Goal: Task Accomplishment & Management: Use online tool/utility

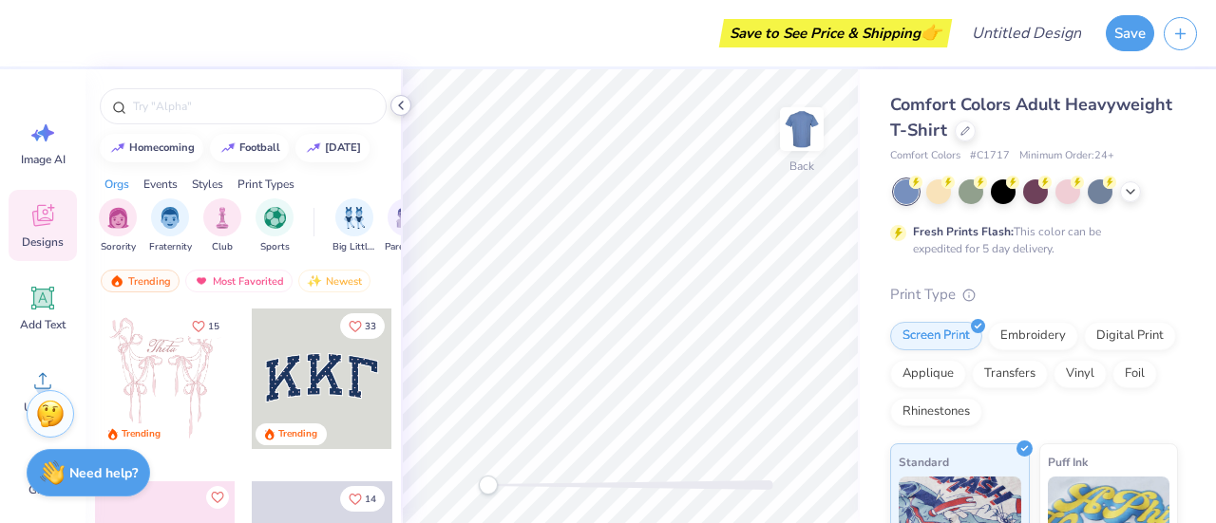
click at [405, 105] on icon at bounding box center [400, 105] width 15 height 15
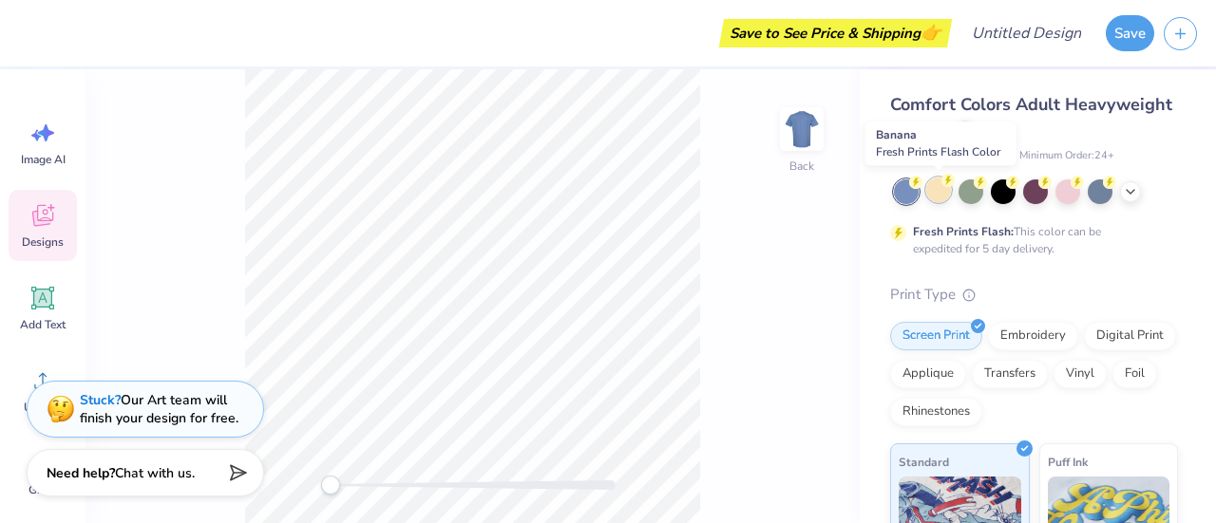
click at [936, 196] on div at bounding box center [938, 190] width 25 height 25
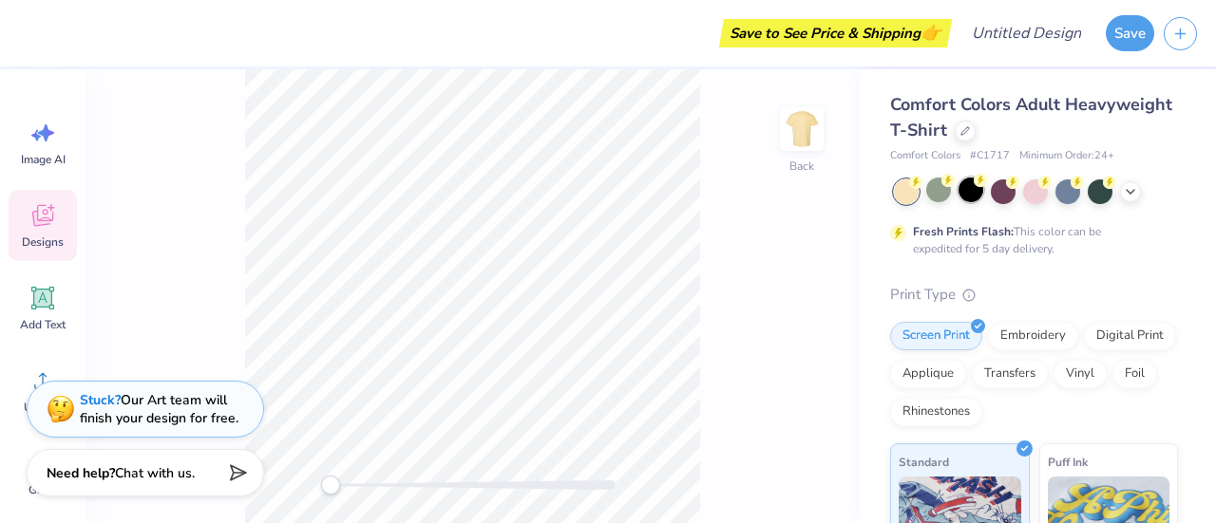
click at [980, 191] on div at bounding box center [970, 190] width 25 height 25
click at [995, 191] on div at bounding box center [1002, 190] width 25 height 25
click at [1043, 195] on div at bounding box center [1035, 190] width 25 height 25
click at [1074, 194] on div at bounding box center [1067, 190] width 25 height 25
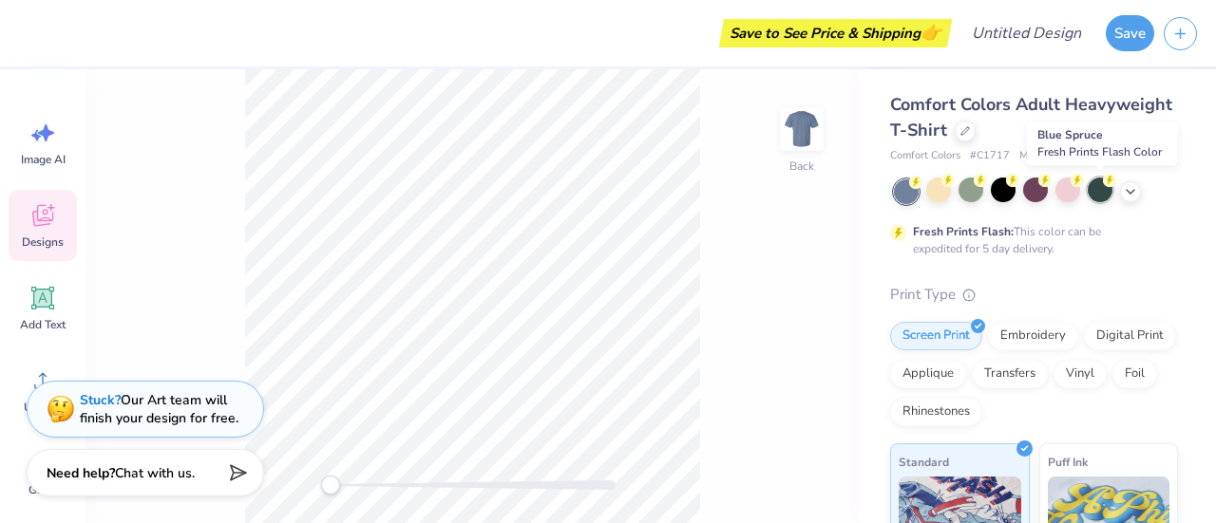
click at [1098, 197] on div at bounding box center [1099, 190] width 25 height 25
click at [1138, 197] on div at bounding box center [1036, 191] width 284 height 25
click at [1125, 195] on icon at bounding box center [1129, 189] width 15 height 15
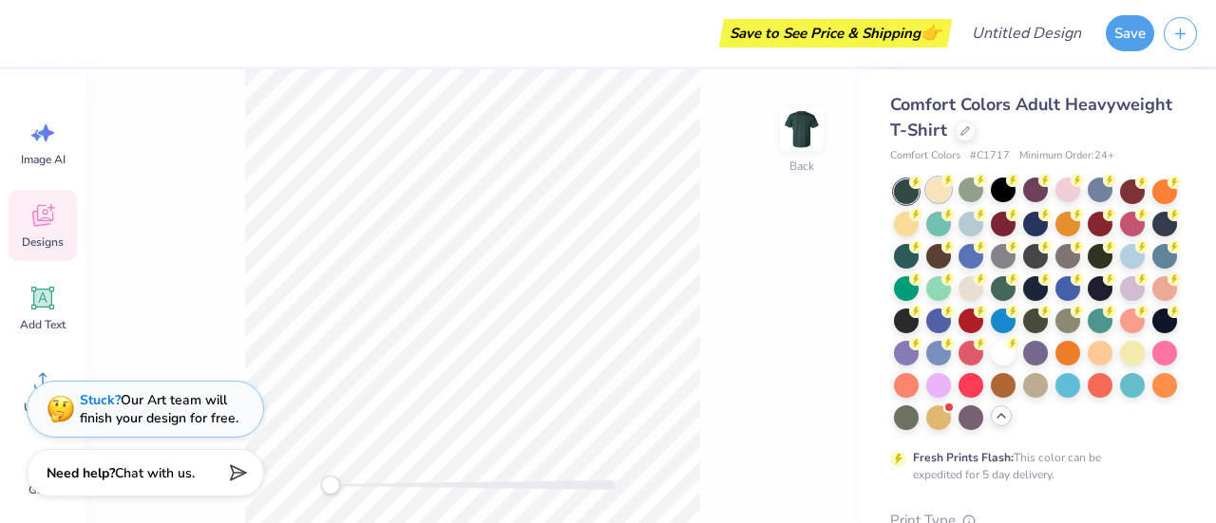
click at [943, 196] on div at bounding box center [938, 190] width 25 height 25
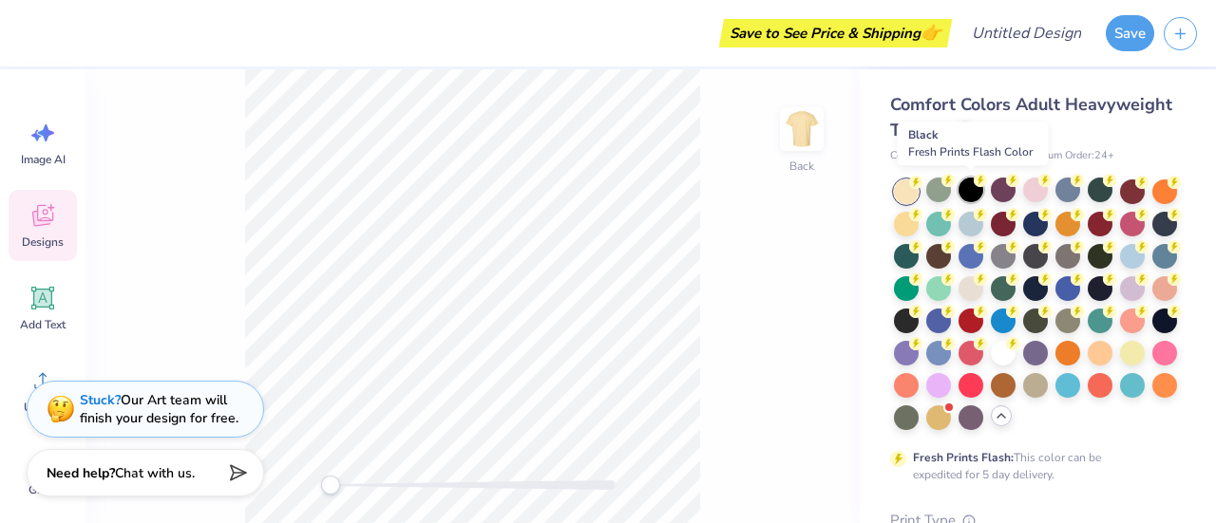
click at [978, 195] on div at bounding box center [970, 190] width 25 height 25
click at [998, 194] on div at bounding box center [1002, 190] width 25 height 25
click at [1038, 192] on div at bounding box center [1035, 190] width 25 height 25
click at [1074, 185] on circle at bounding box center [1076, 180] width 13 height 13
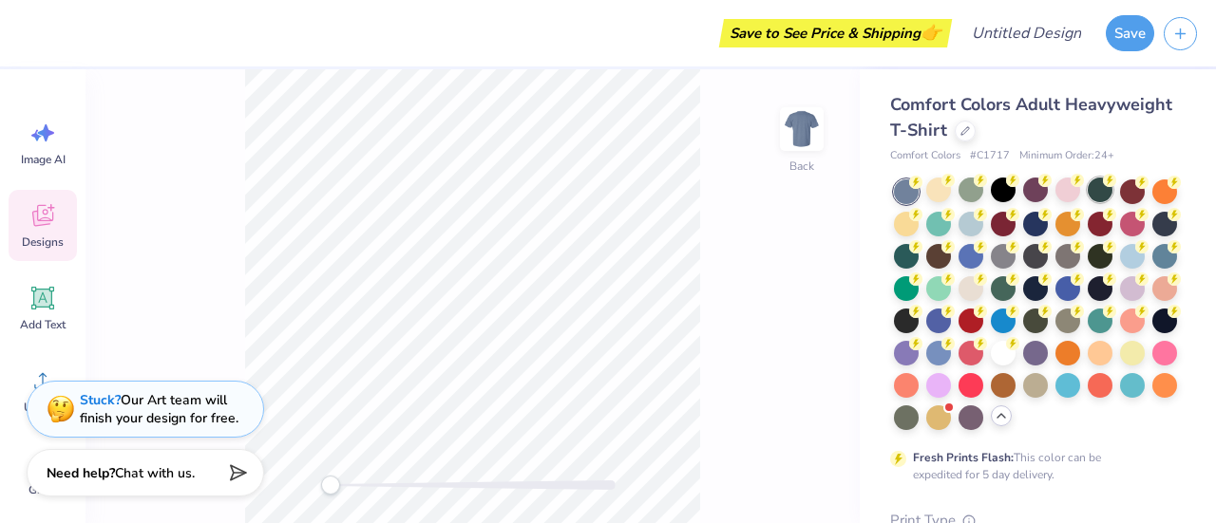
click at [1095, 191] on div at bounding box center [1099, 190] width 25 height 25
click at [1130, 197] on div at bounding box center [1132, 190] width 25 height 25
click at [1112, 228] on div at bounding box center [1099, 222] width 25 height 25
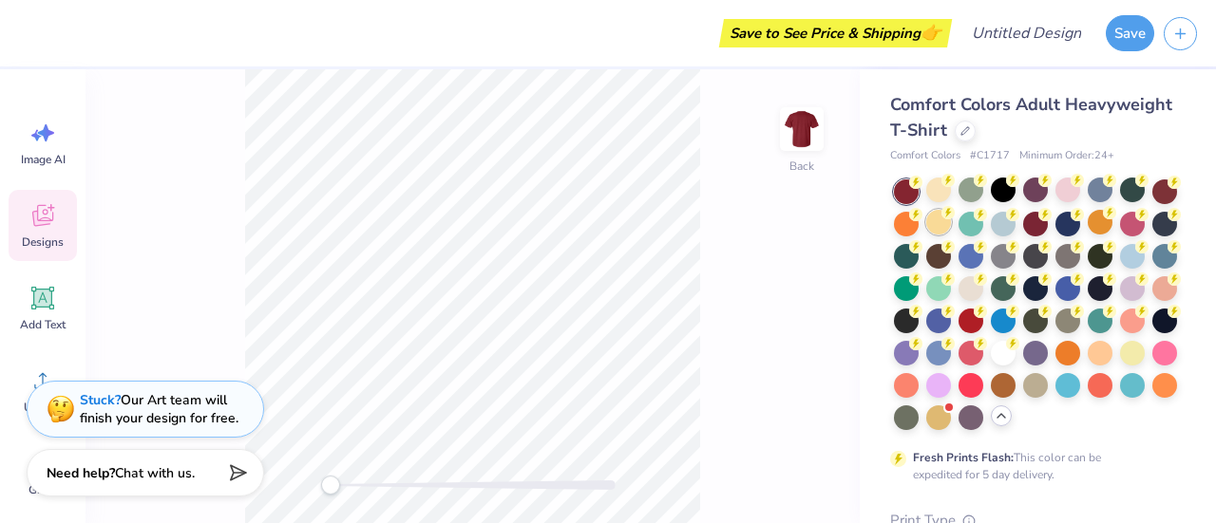
click at [951, 222] on div at bounding box center [938, 222] width 25 height 25
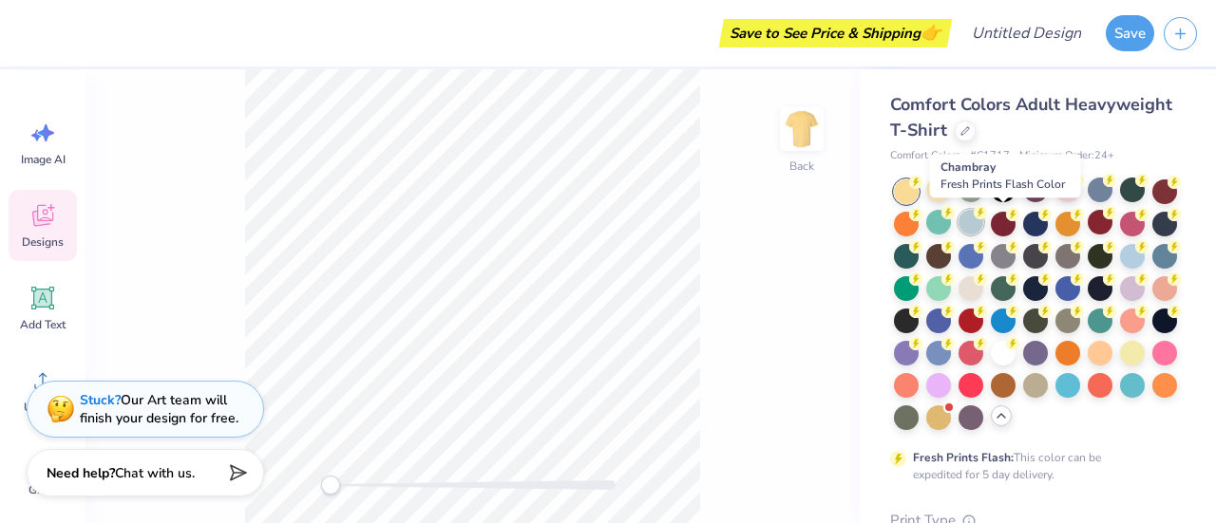
click at [983, 230] on div at bounding box center [970, 222] width 25 height 25
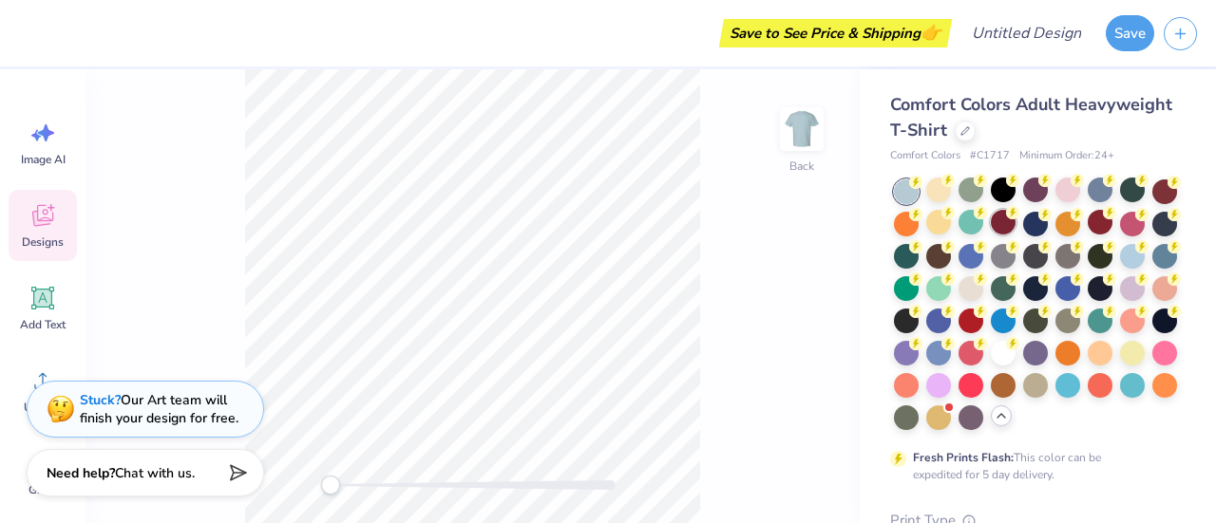
click at [1015, 221] on div at bounding box center [1002, 222] width 25 height 25
click at [983, 226] on div at bounding box center [970, 222] width 25 height 25
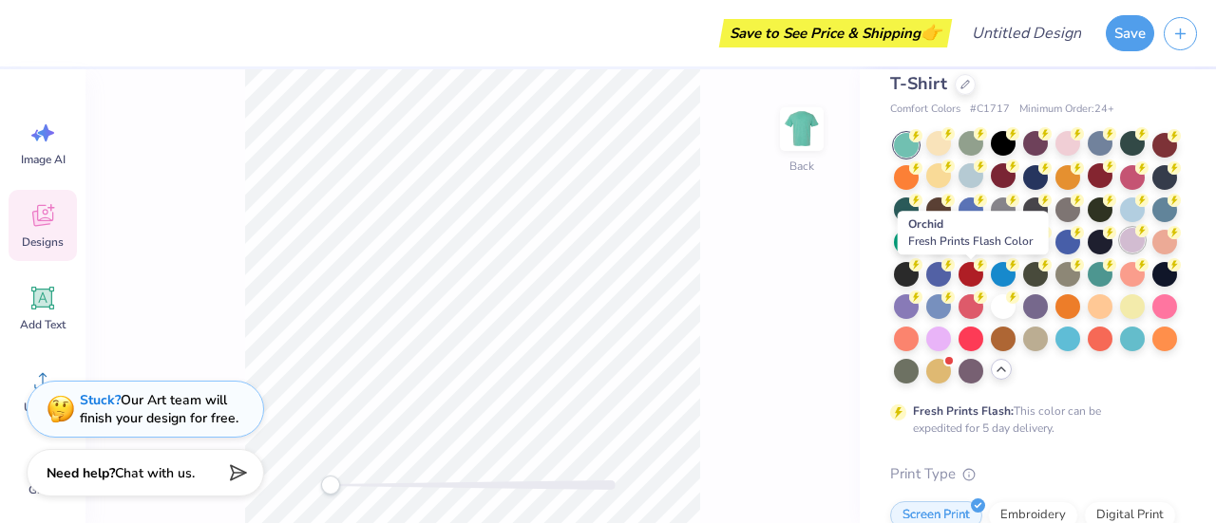
scroll to position [47, 0]
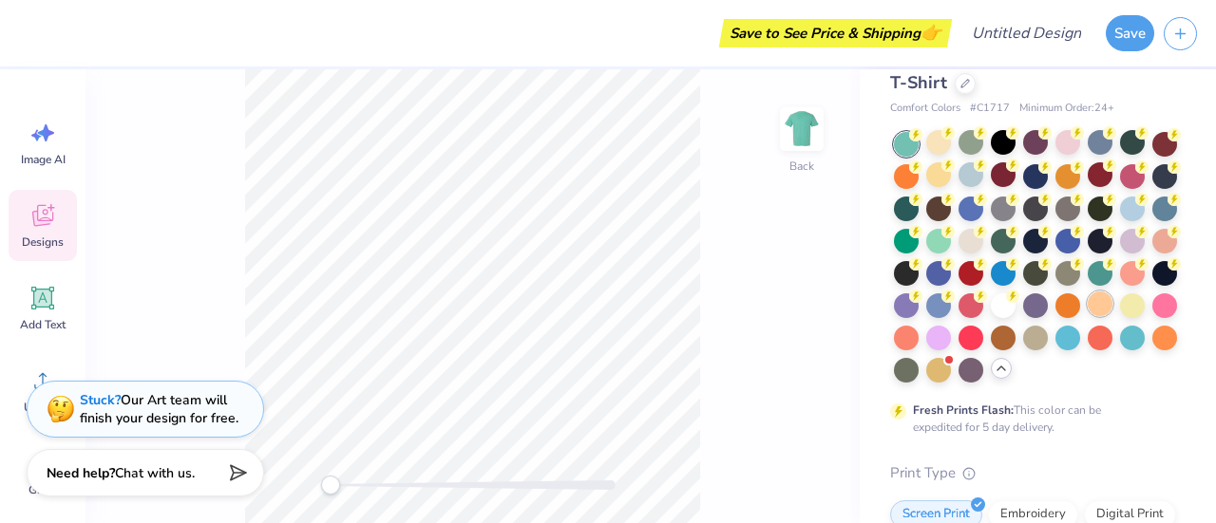
click at [1087, 316] on div at bounding box center [1099, 304] width 25 height 25
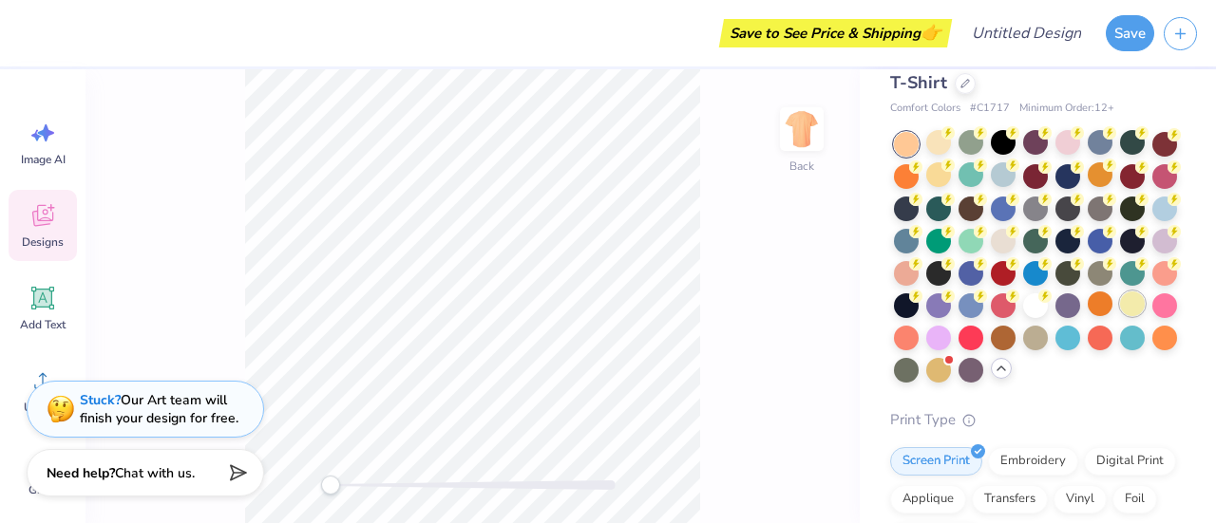
click at [1120, 316] on div at bounding box center [1132, 304] width 25 height 25
click at [1055, 316] on div at bounding box center [1067, 304] width 25 height 25
click at [1023, 316] on div at bounding box center [1035, 304] width 25 height 25
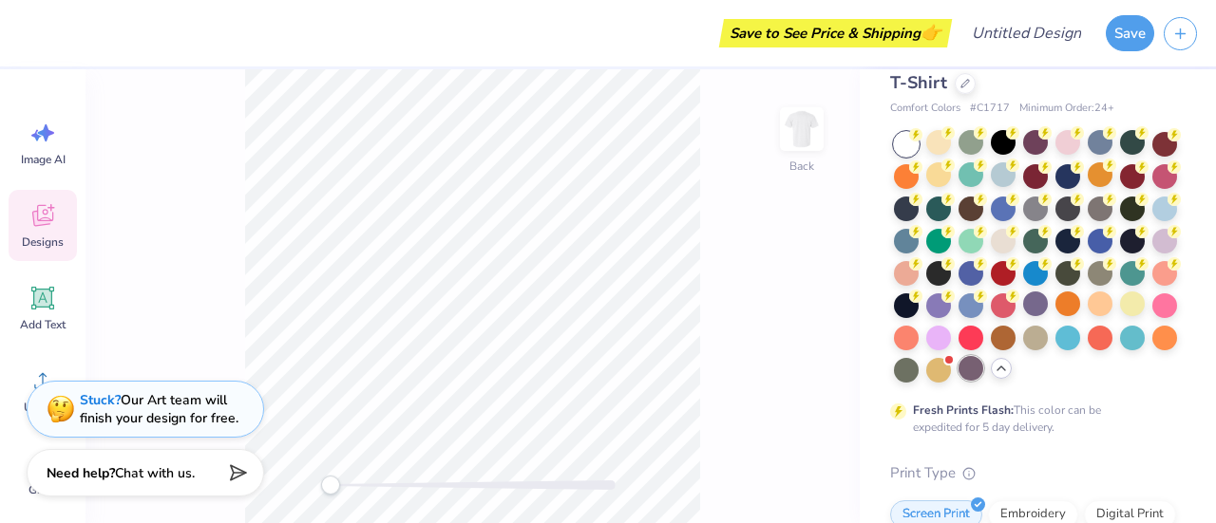
click at [958, 381] on div at bounding box center [970, 368] width 25 height 25
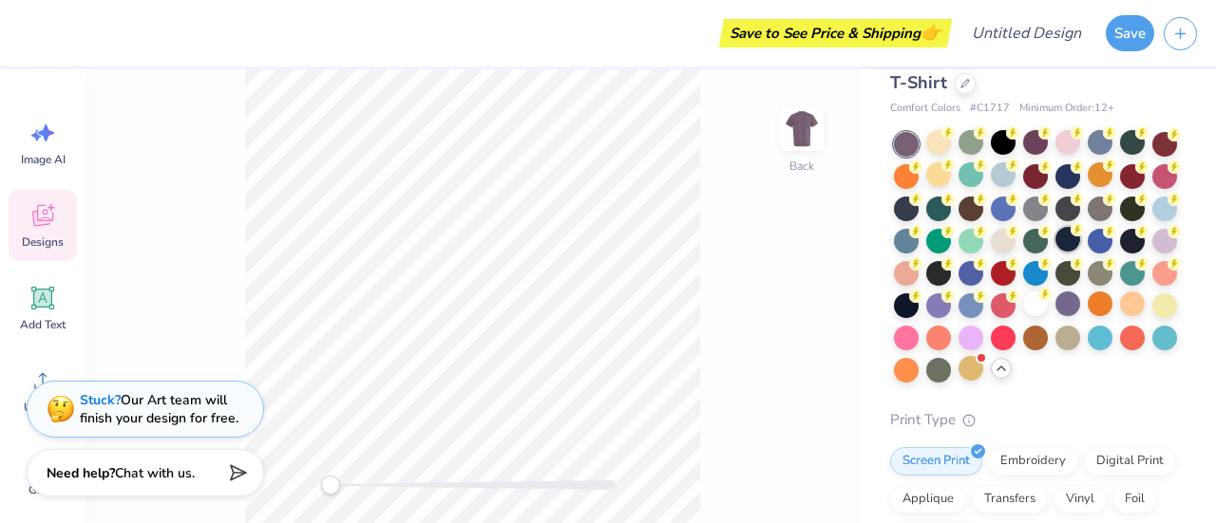
click at [1055, 252] on div at bounding box center [1067, 239] width 25 height 25
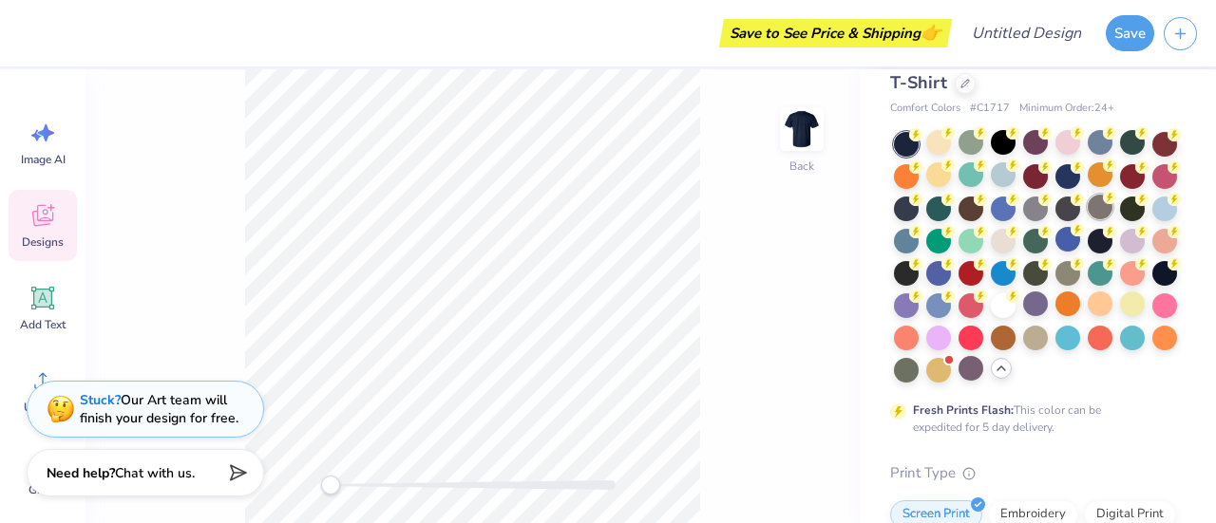
click at [1087, 219] on div at bounding box center [1099, 207] width 25 height 25
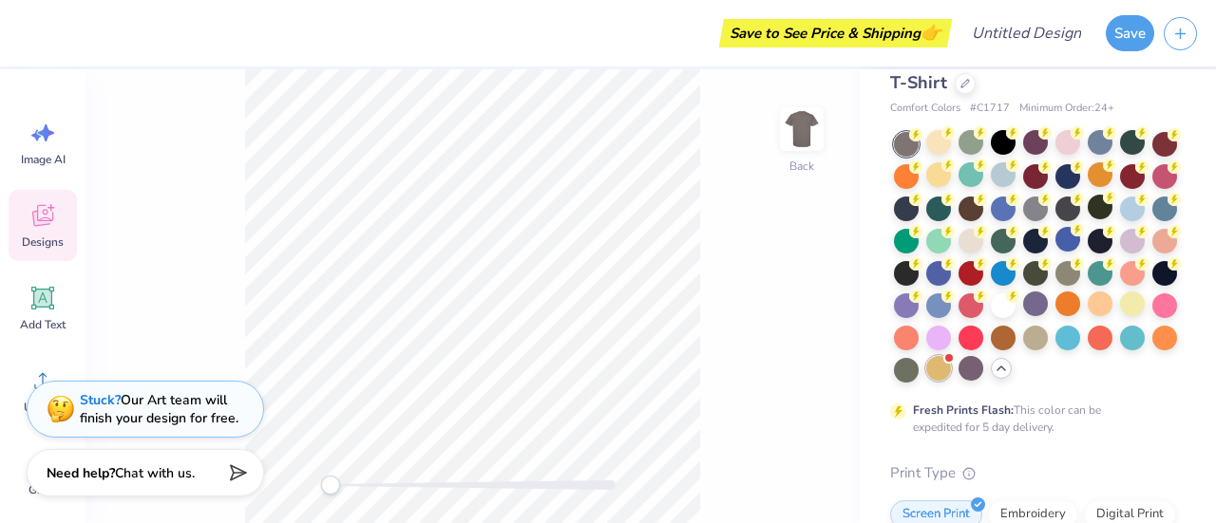
click at [926, 381] on div at bounding box center [938, 368] width 25 height 25
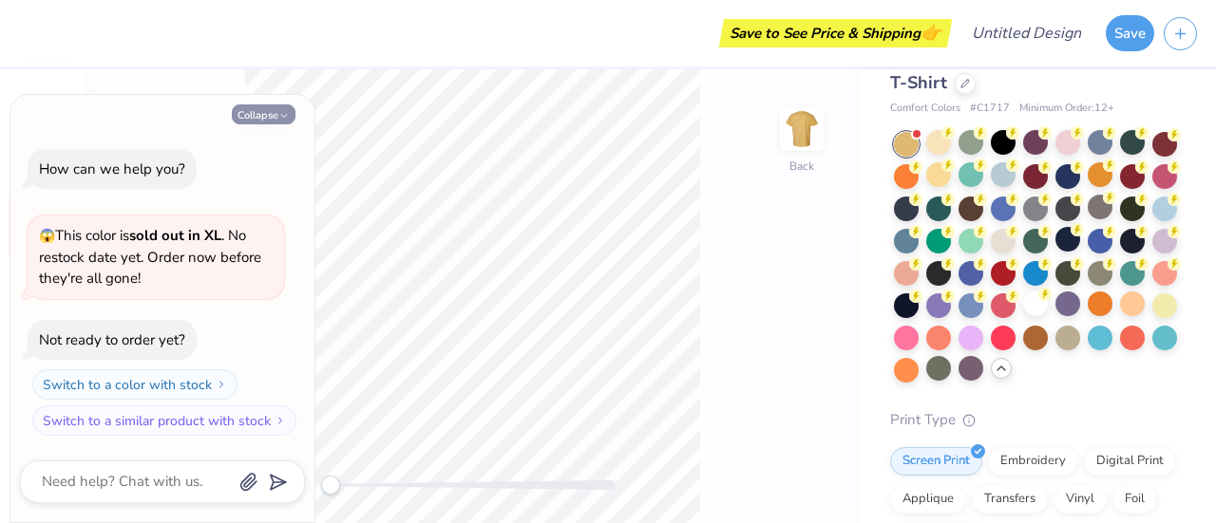
click at [283, 117] on icon "button" at bounding box center [283, 115] width 11 height 11
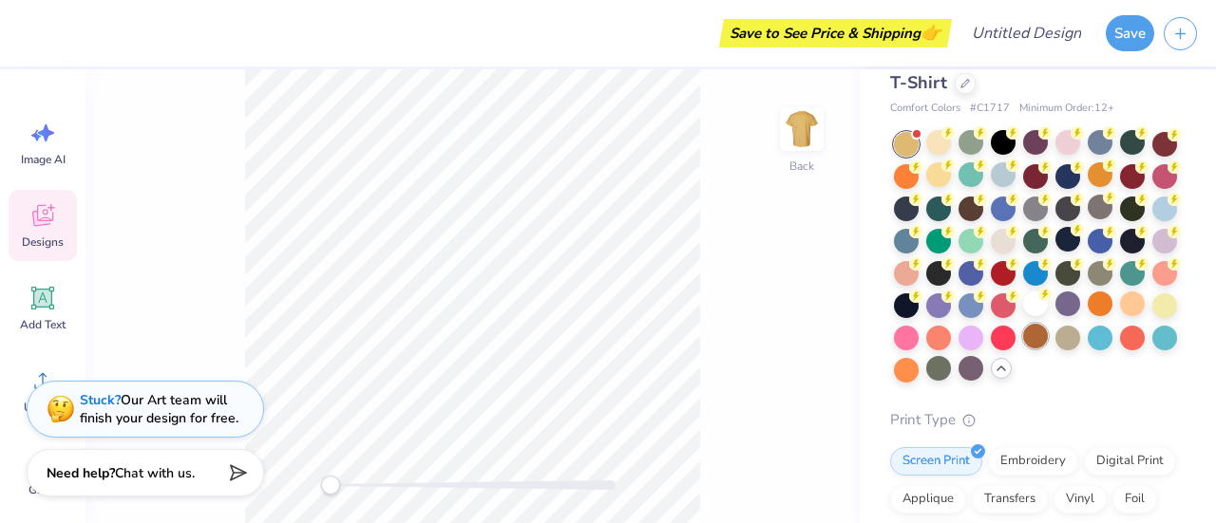
click at [1023, 349] on div at bounding box center [1035, 336] width 25 height 25
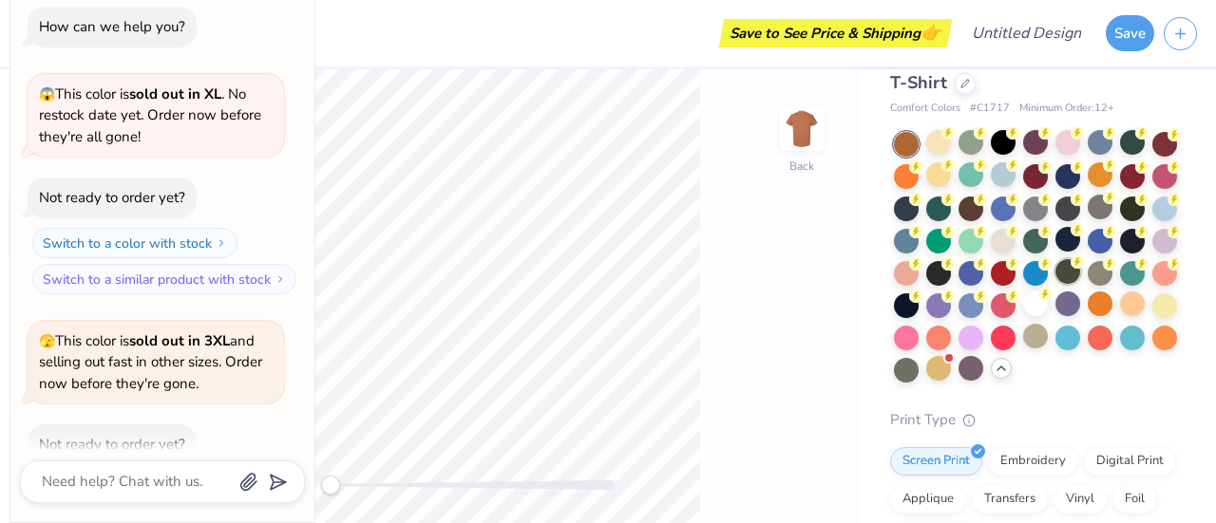
scroll to position [104, 0]
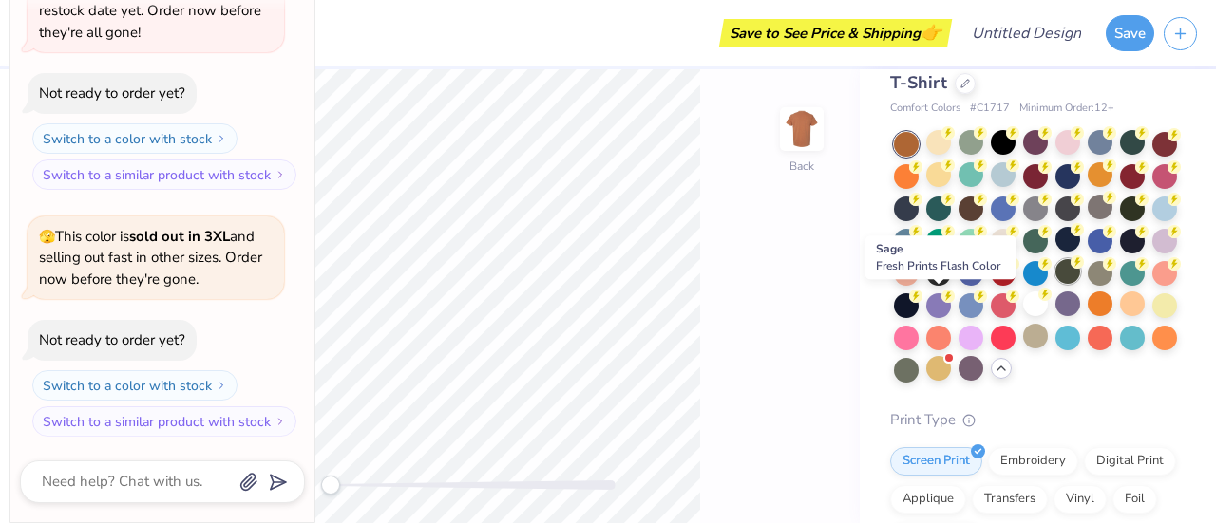
click at [1055, 284] on div at bounding box center [1067, 271] width 25 height 25
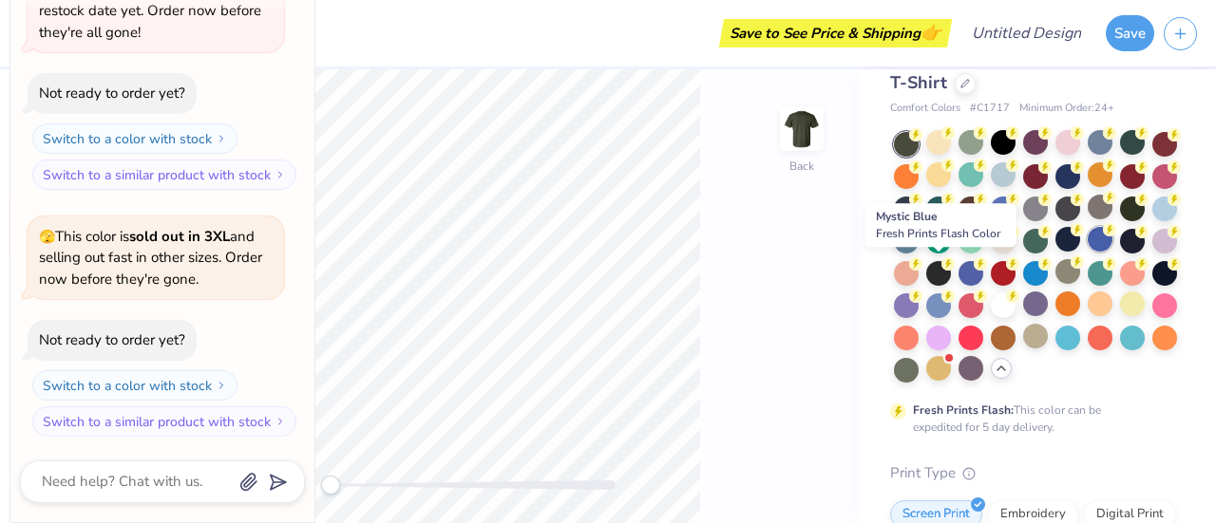
click at [1087, 252] on div at bounding box center [1099, 239] width 25 height 25
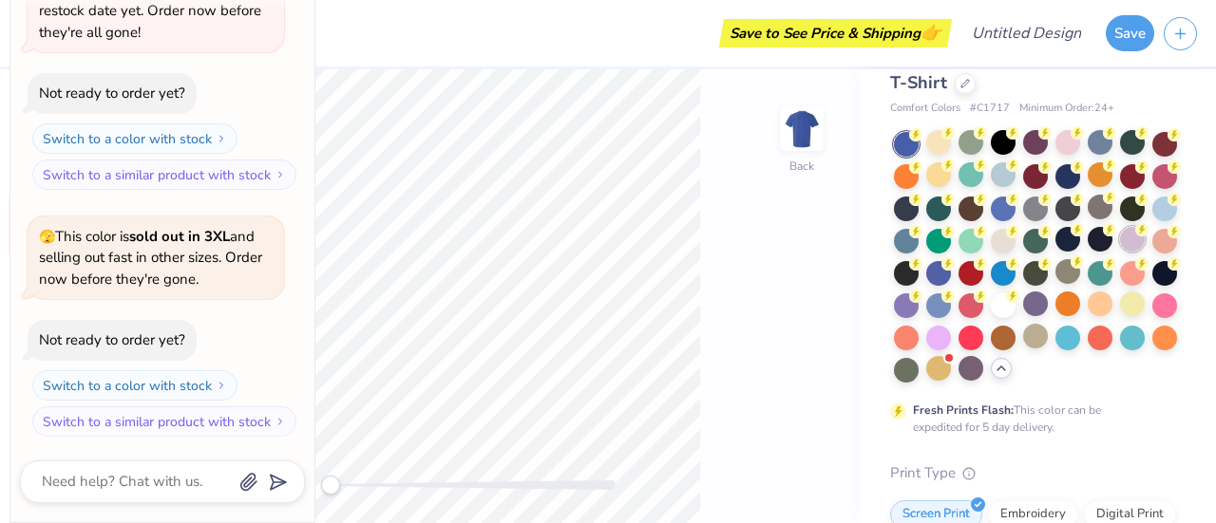
click at [1120, 252] on div at bounding box center [1132, 239] width 25 height 25
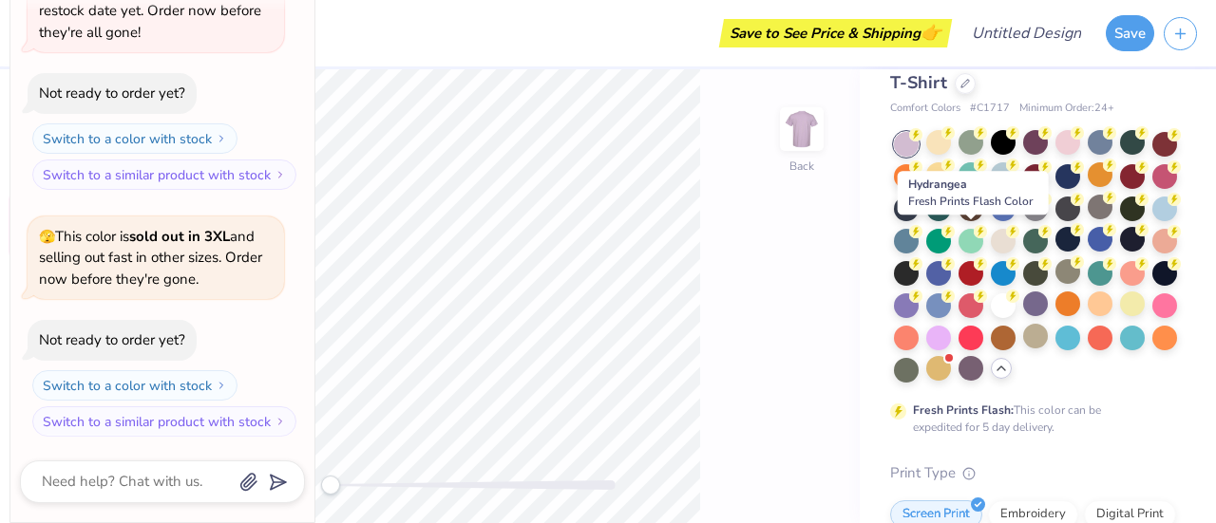
click at [1152, 221] on div at bounding box center [1164, 209] width 25 height 25
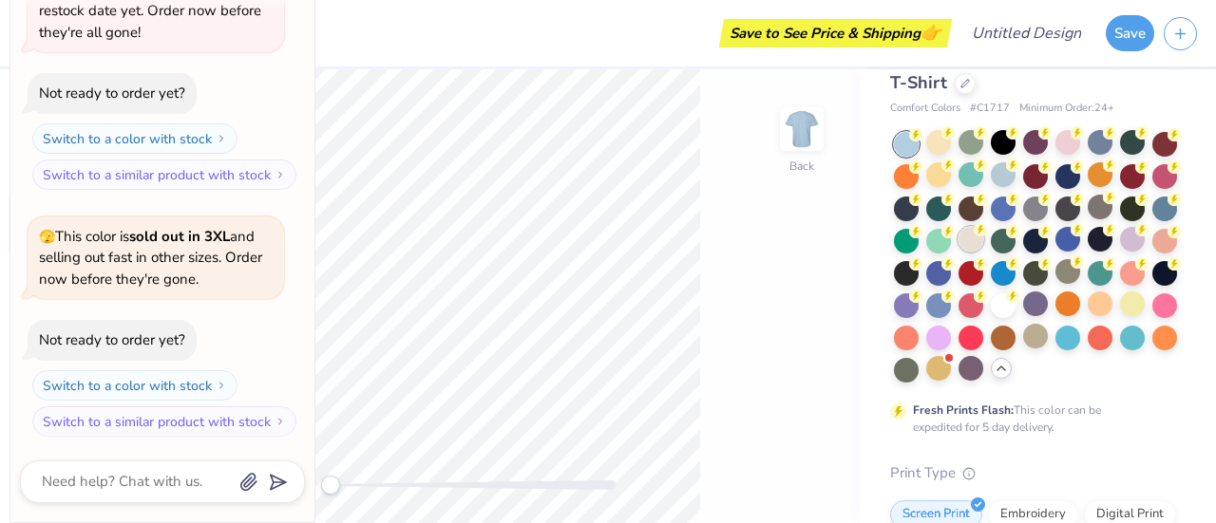
click at [983, 241] on div at bounding box center [970, 239] width 25 height 25
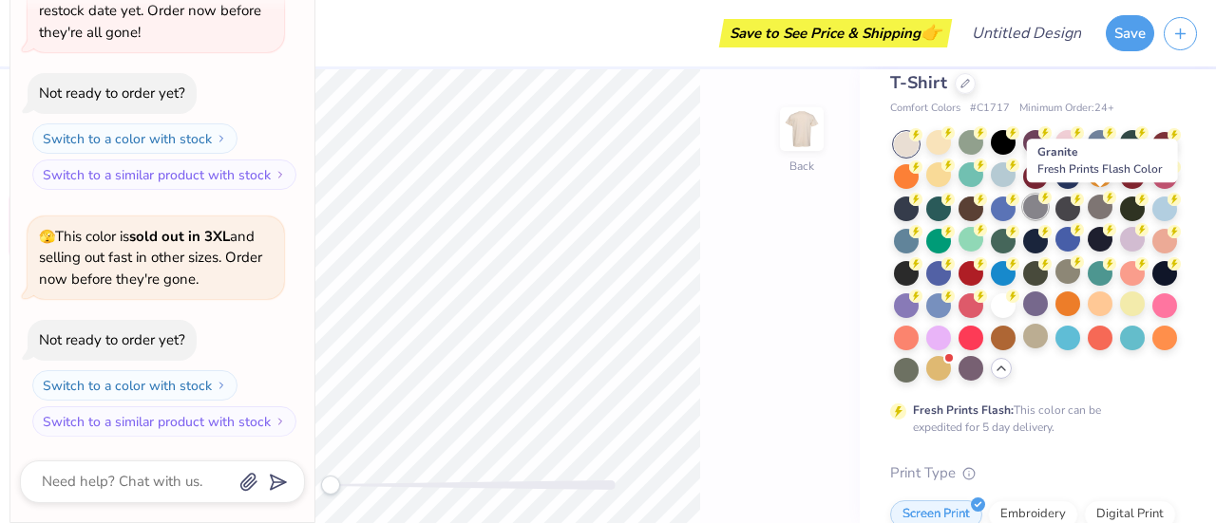
click at [1047, 204] on div at bounding box center [1035, 207] width 25 height 25
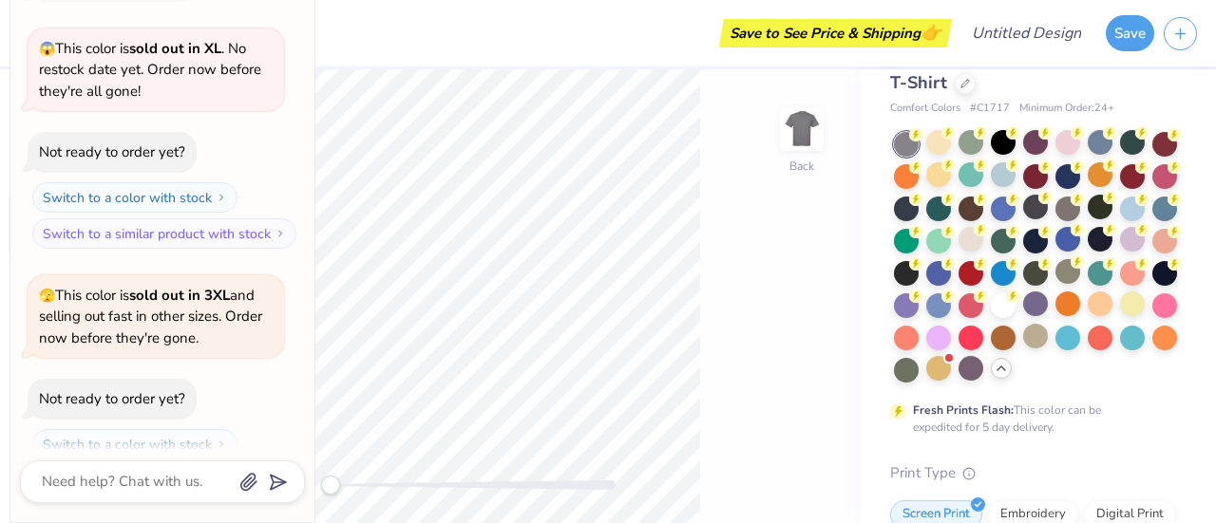
scroll to position [104, 0]
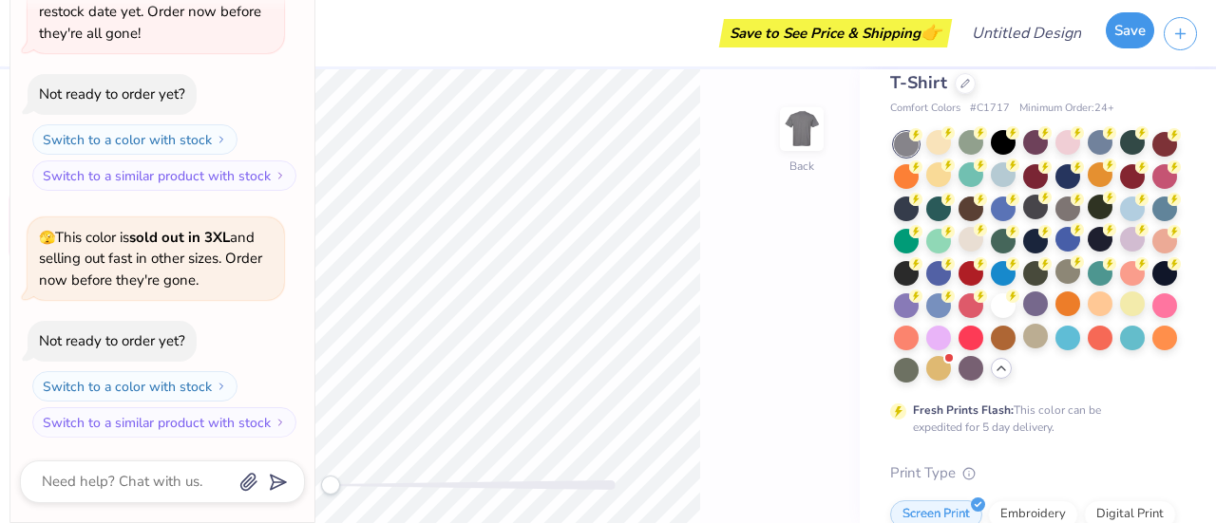
click at [1123, 35] on button "Save" at bounding box center [1129, 30] width 48 height 36
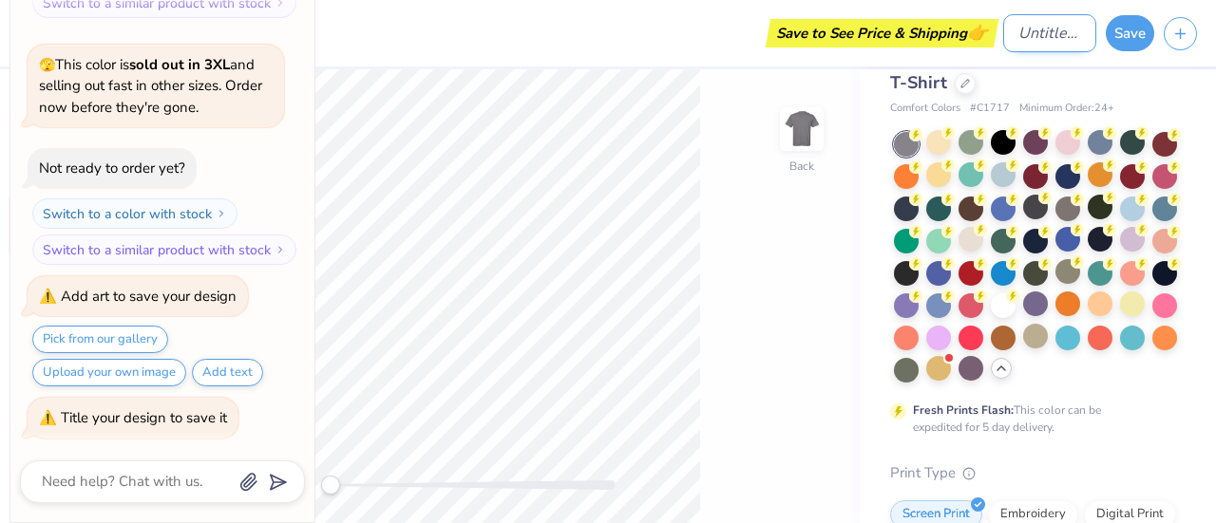
type textarea "x"
click at [1018, 28] on input "Design Title" at bounding box center [1049, 33] width 93 height 38
type input "A"
type textarea "x"
type input "Ap"
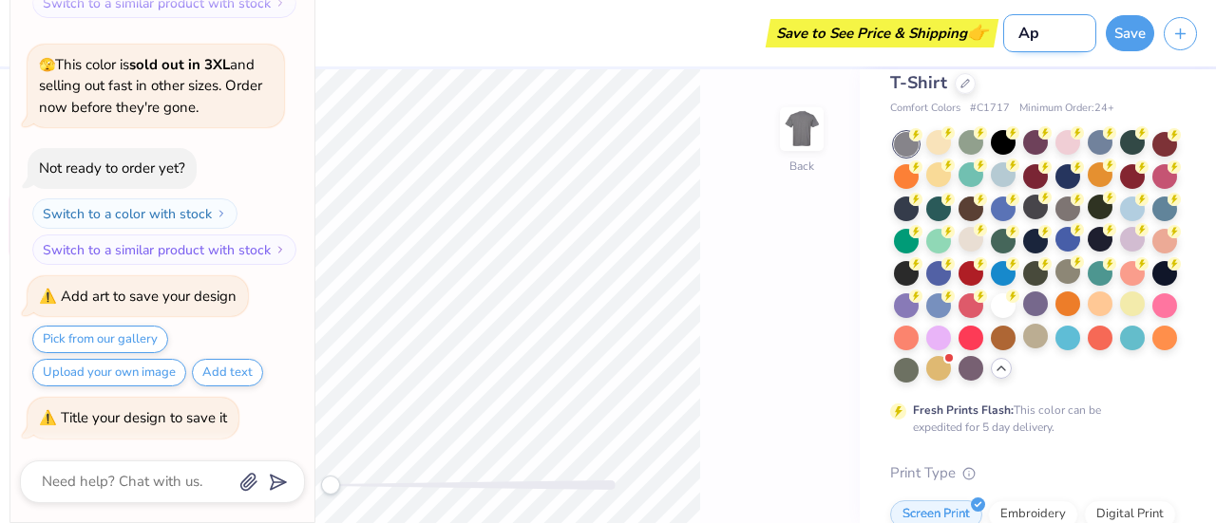
type textarea "x"
type input "App"
type textarea "x"
type input "App"
click at [1131, 40] on button "Save" at bounding box center [1129, 30] width 48 height 36
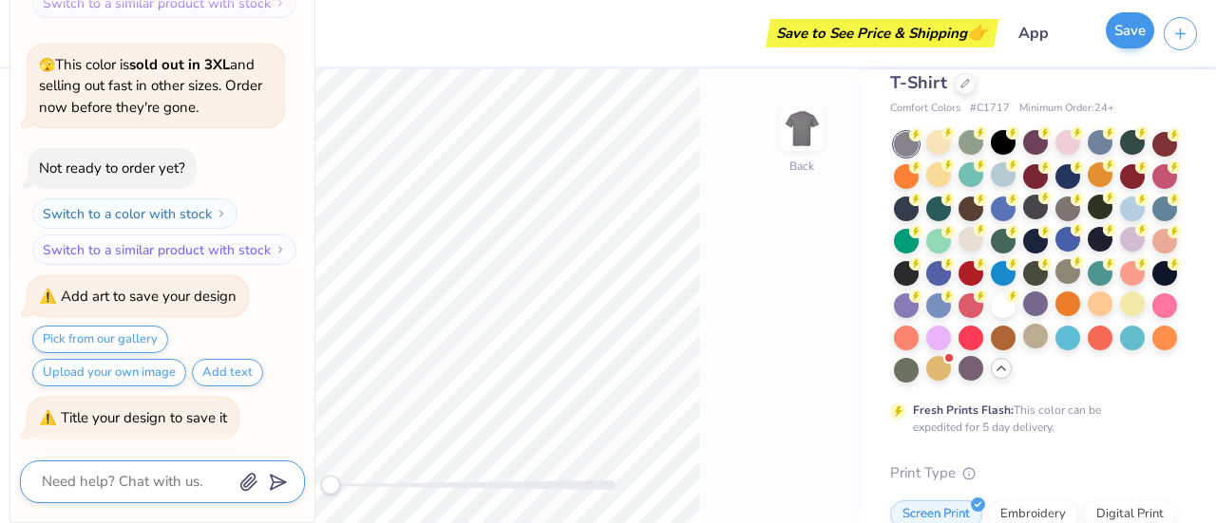
scroll to position [397, 0]
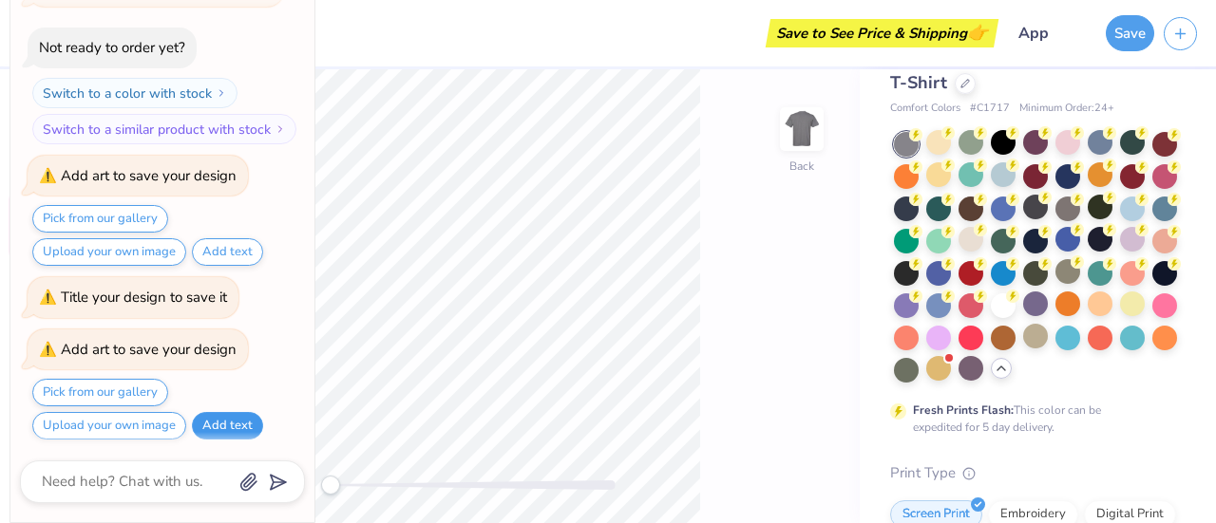
click at [211, 417] on button "Add text" at bounding box center [227, 426] width 71 height 28
type textarea "x"
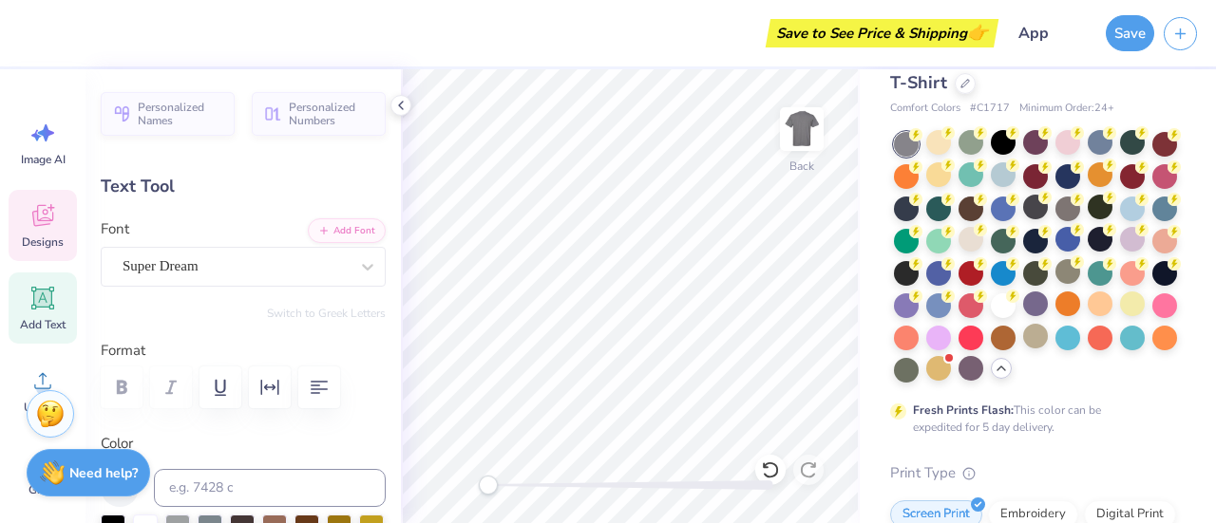
click at [58, 231] on div "Designs" at bounding box center [43, 225] width 68 height 71
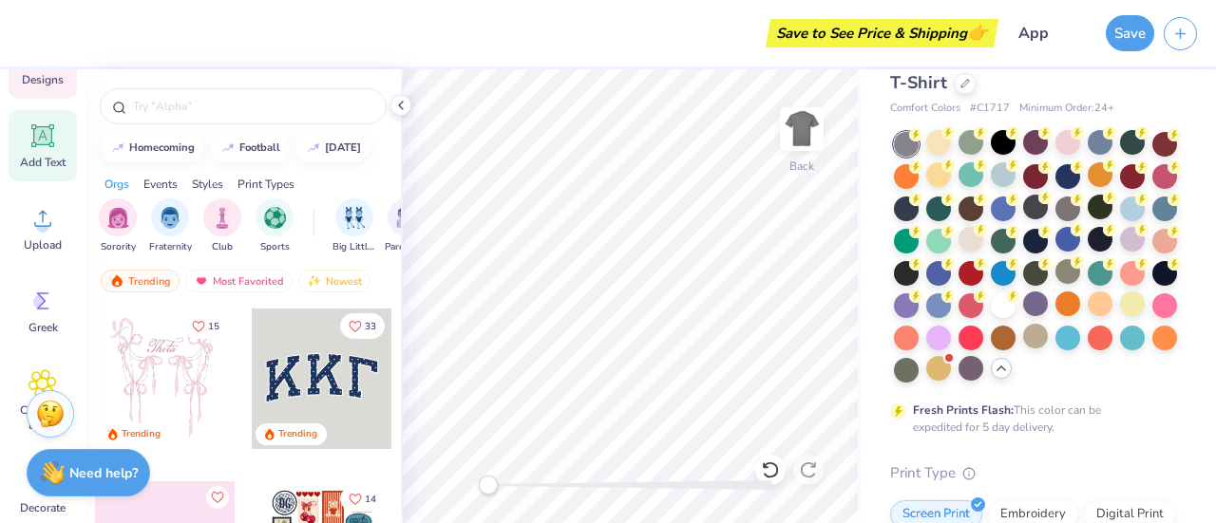
scroll to position [169, 0]
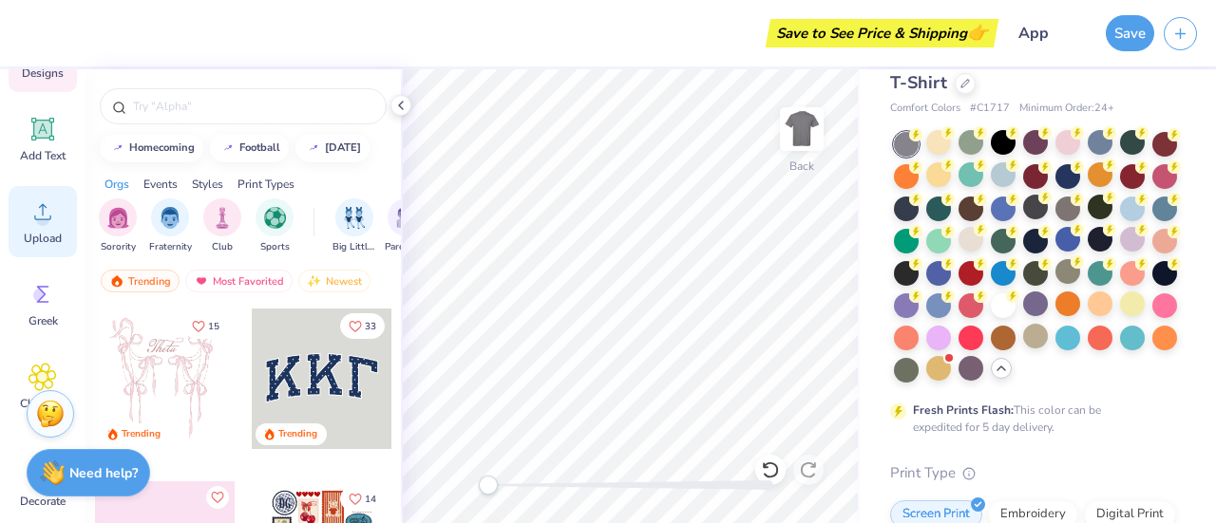
click at [45, 220] on circle at bounding box center [42, 219] width 13 height 13
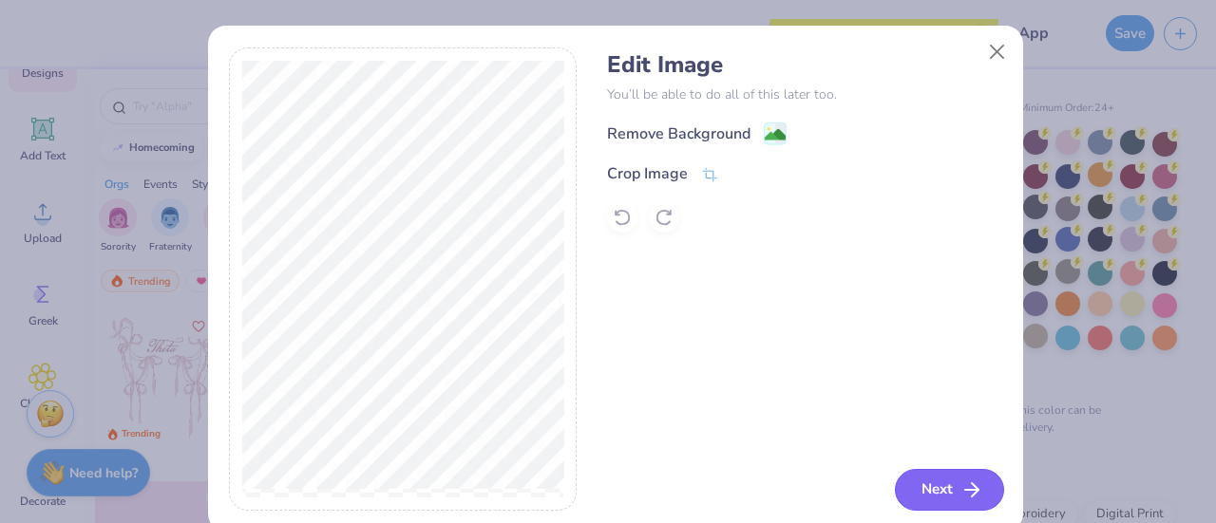
click at [923, 492] on button "Next" at bounding box center [949, 490] width 109 height 42
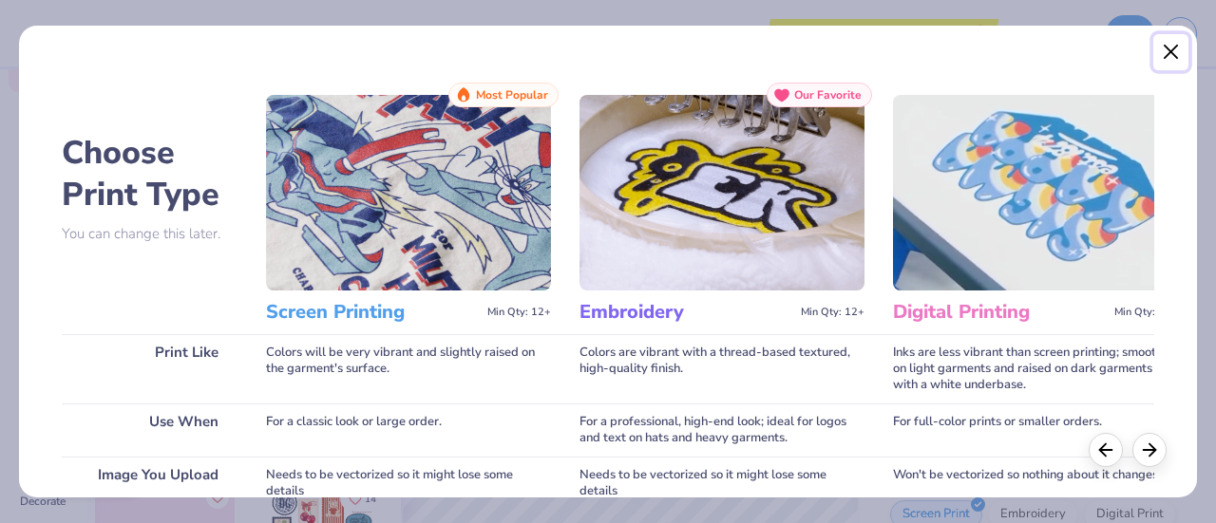
click at [1172, 56] on button "Close" at bounding box center [1171, 52] width 36 height 36
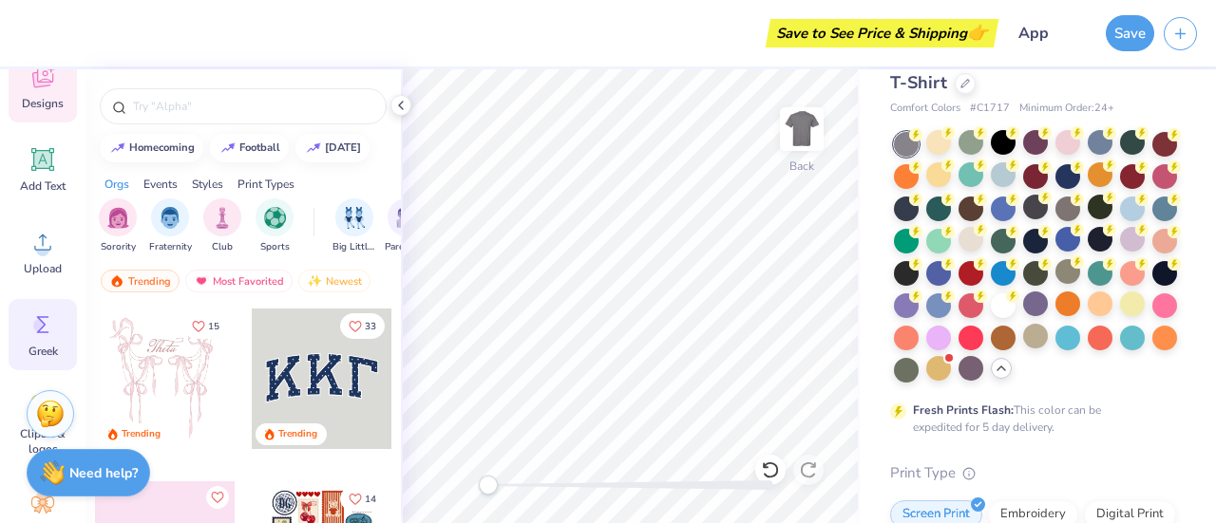
scroll to position [70, 0]
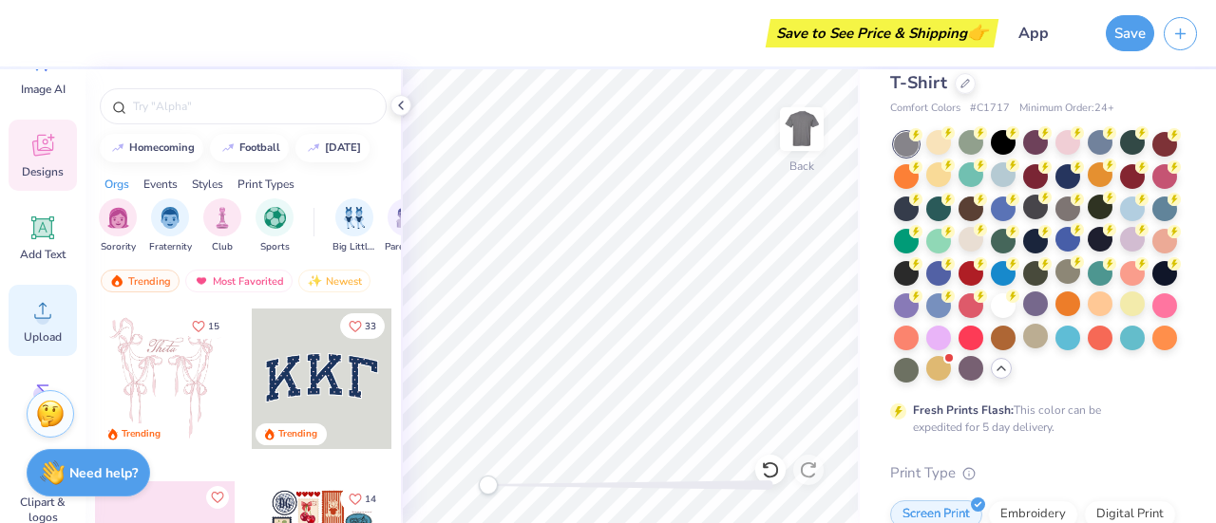
click at [36, 321] on icon at bounding box center [42, 310] width 28 height 28
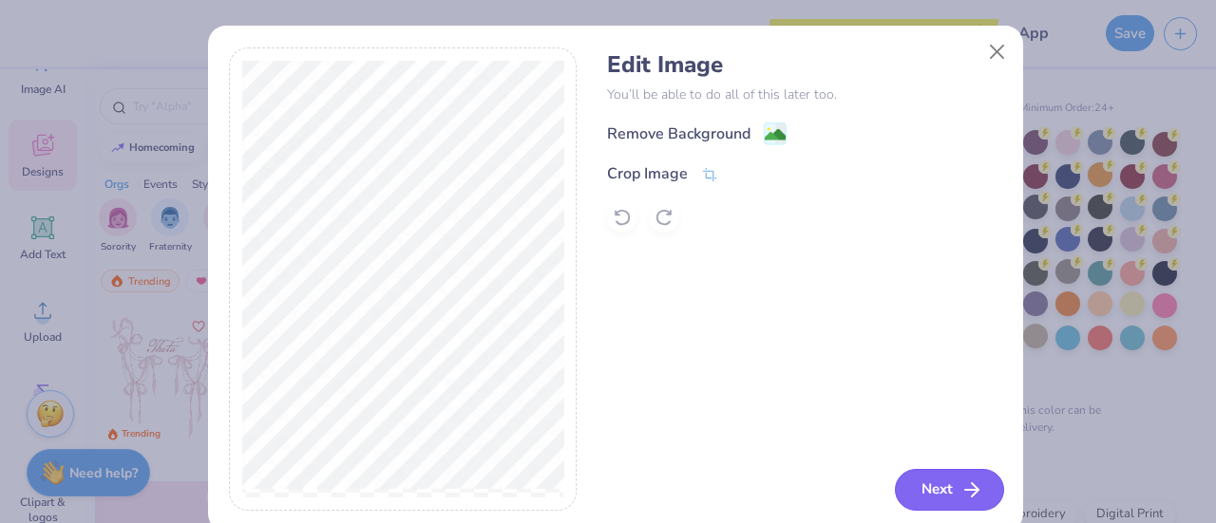
click at [926, 488] on button "Next" at bounding box center [949, 490] width 109 height 42
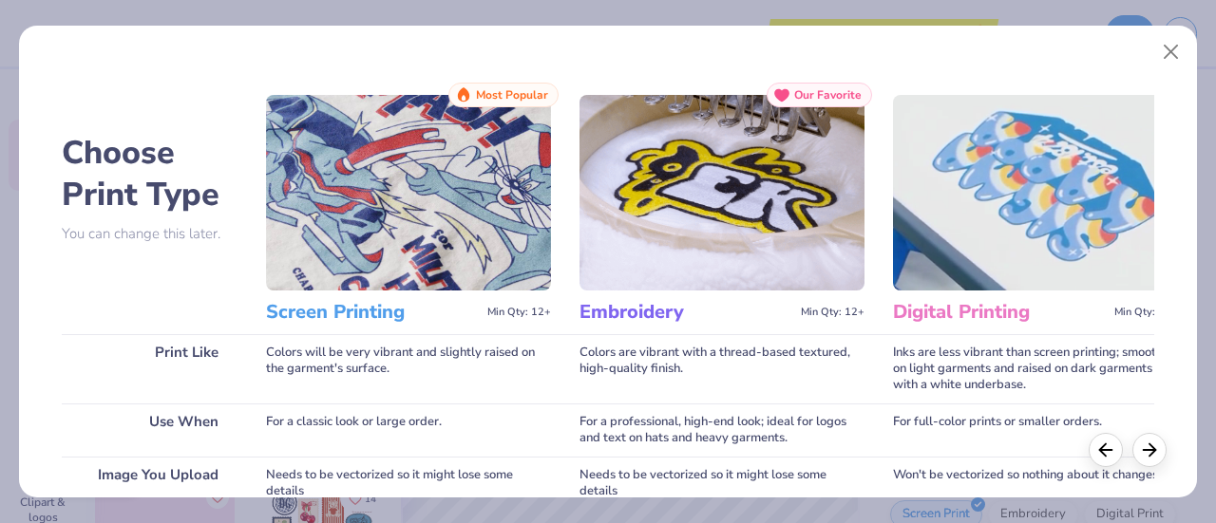
click at [481, 245] on img at bounding box center [408, 193] width 285 height 196
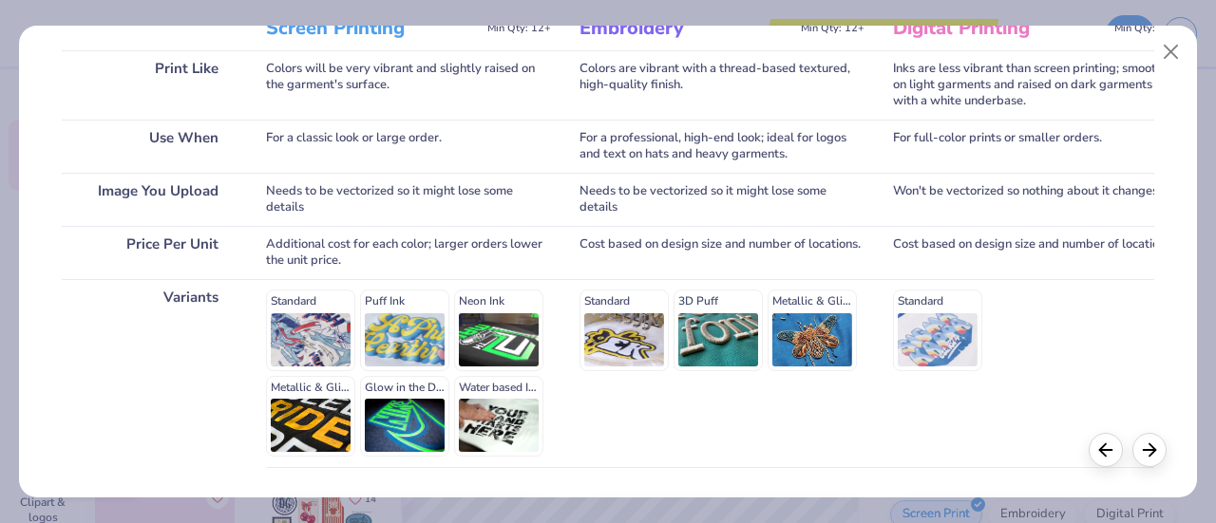
scroll to position [422, 0]
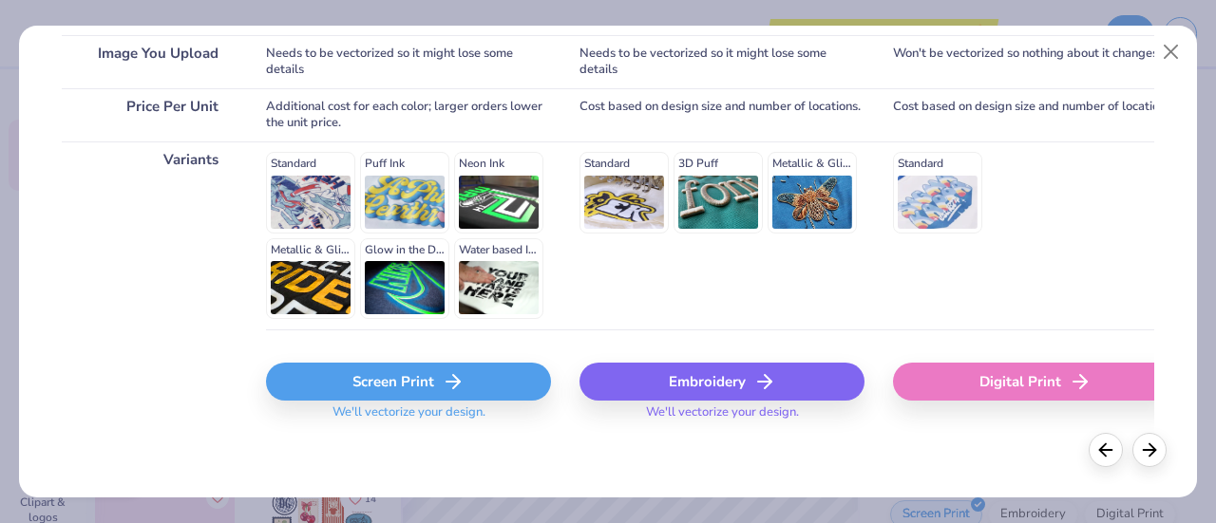
click at [474, 379] on div "Screen Print" at bounding box center [408, 382] width 285 height 38
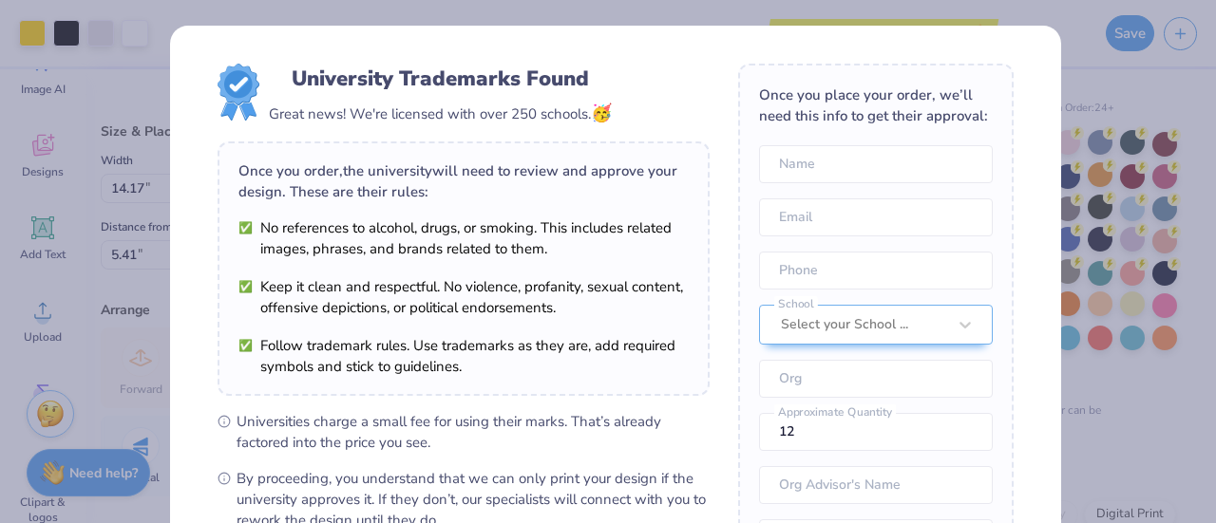
click at [659, 335] on body "Art colors Save to See Price & Shipping 👉 Design Title App Save Image AI Design…" at bounding box center [608, 261] width 1216 height 523
type input "8.95"
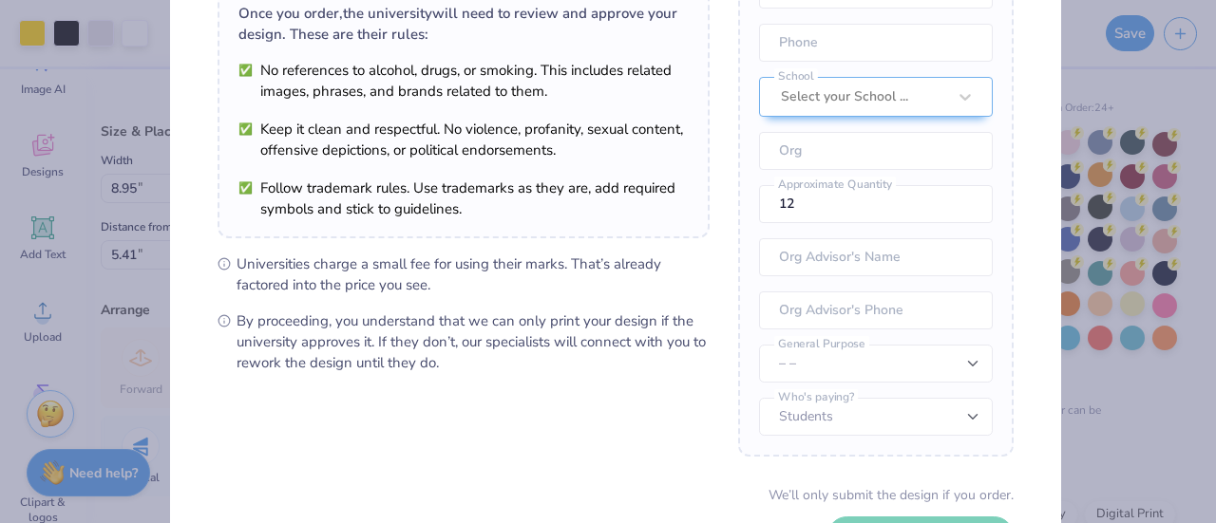
scroll to position [301, 0]
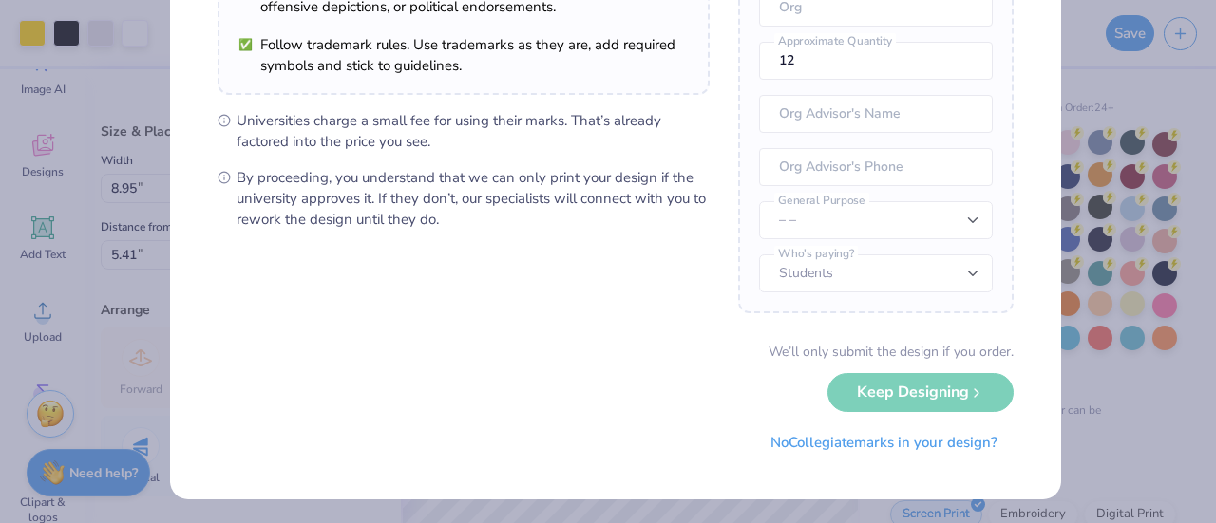
click at [906, 386] on div "We’ll only submit the design if you order. Keep Designing No Collegiate marks i…" at bounding box center [615, 402] width 796 height 120
click at [976, 389] on div "We’ll only submit the design if you order. Keep Designing No Collegiate marks i…" at bounding box center [615, 402] width 796 height 120
click at [942, 402] on div "We’ll only submit the design if you order. Keep Designing No Collegiate marks i…" at bounding box center [615, 402] width 796 height 120
click at [903, 387] on div "We’ll only submit the design if you order. Keep Designing No Collegiate marks i…" at bounding box center [615, 402] width 796 height 120
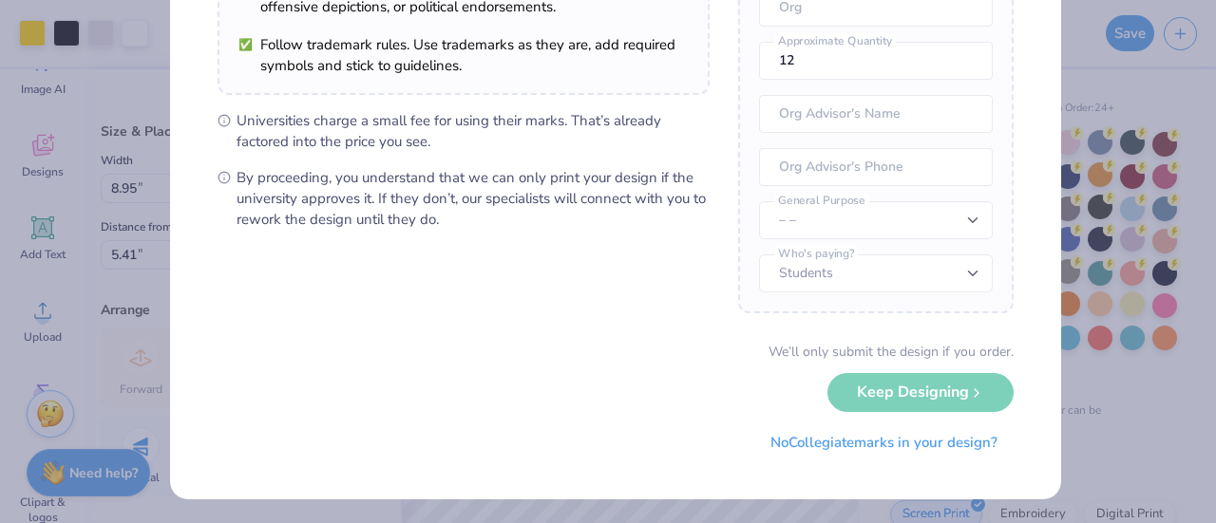
click at [902, 387] on div "We’ll only submit the design if you order. Keep Designing No Collegiate marks i…" at bounding box center [615, 402] width 796 height 120
click at [978, 394] on div "We’ll only submit the design if you order. Keep Designing No Collegiate marks i…" at bounding box center [615, 402] width 796 height 120
click at [952, 425] on button "No Collegiate marks in your design?" at bounding box center [883, 438] width 259 height 39
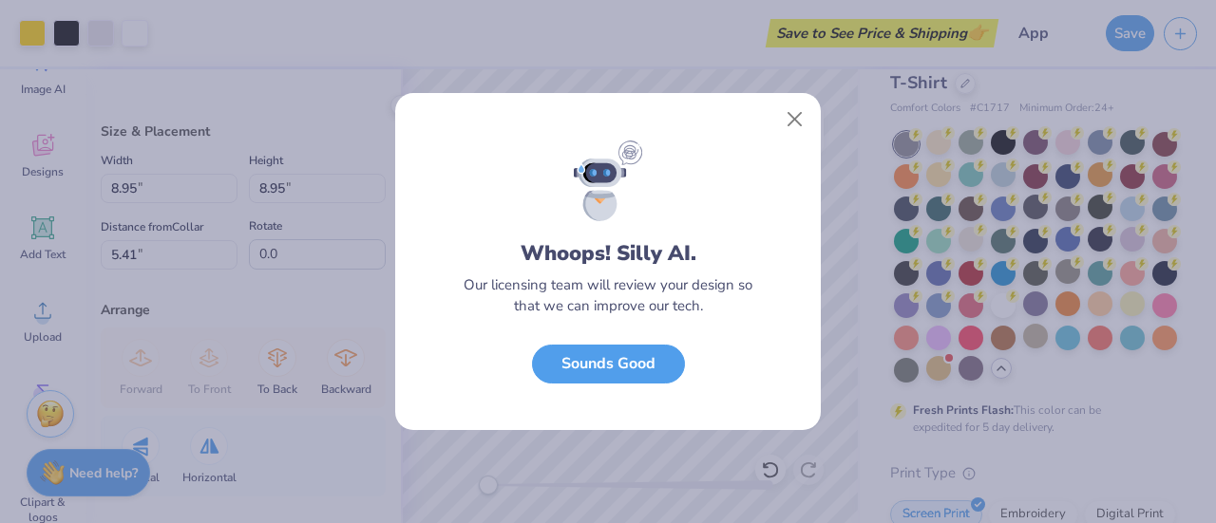
scroll to position [85, 0]
click at [786, 117] on button "Close" at bounding box center [795, 120] width 36 height 36
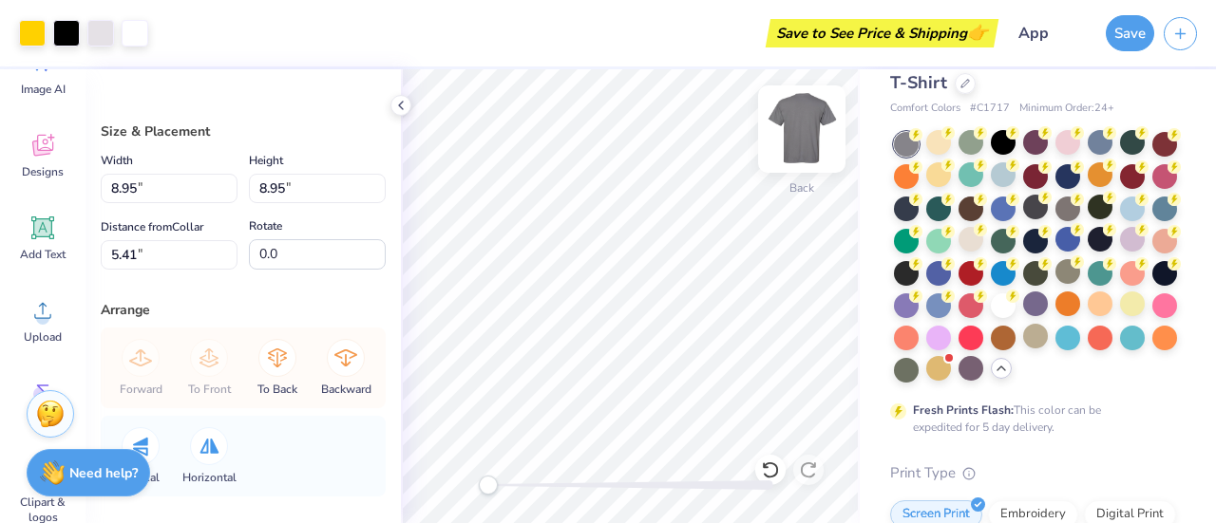
type input "3.06"
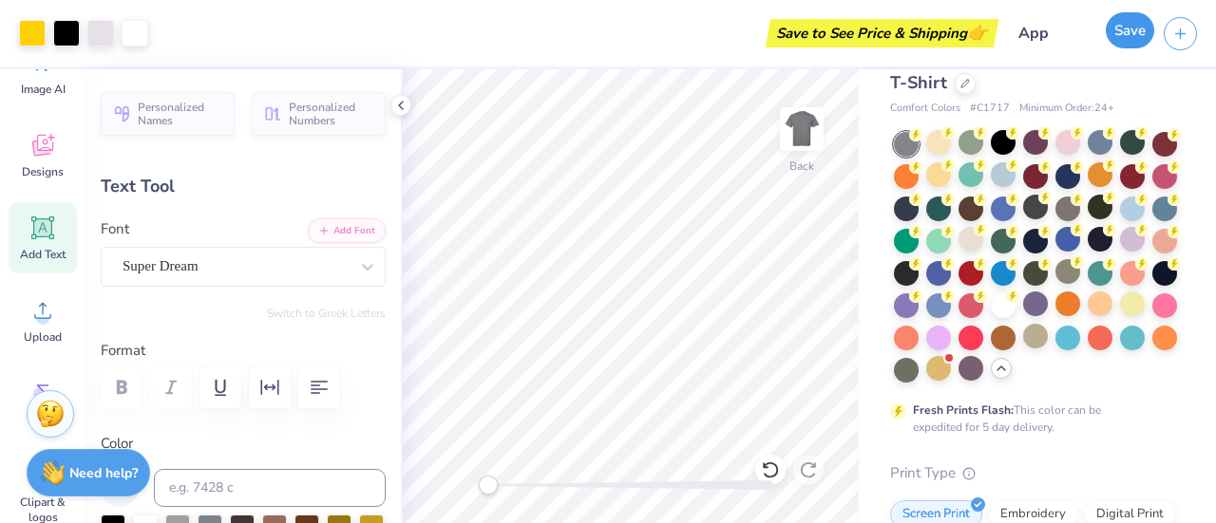
click at [1122, 37] on button "Save" at bounding box center [1129, 30] width 48 height 36
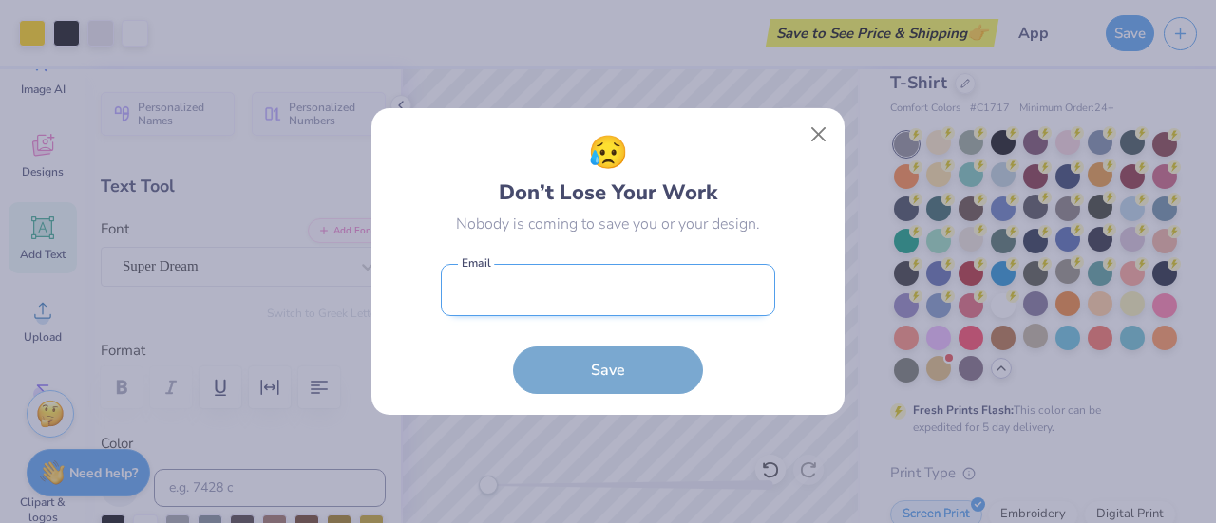
click at [612, 303] on input "email" at bounding box center [608, 290] width 334 height 52
type input "[EMAIL_ADDRESS][DOMAIN_NAME]"
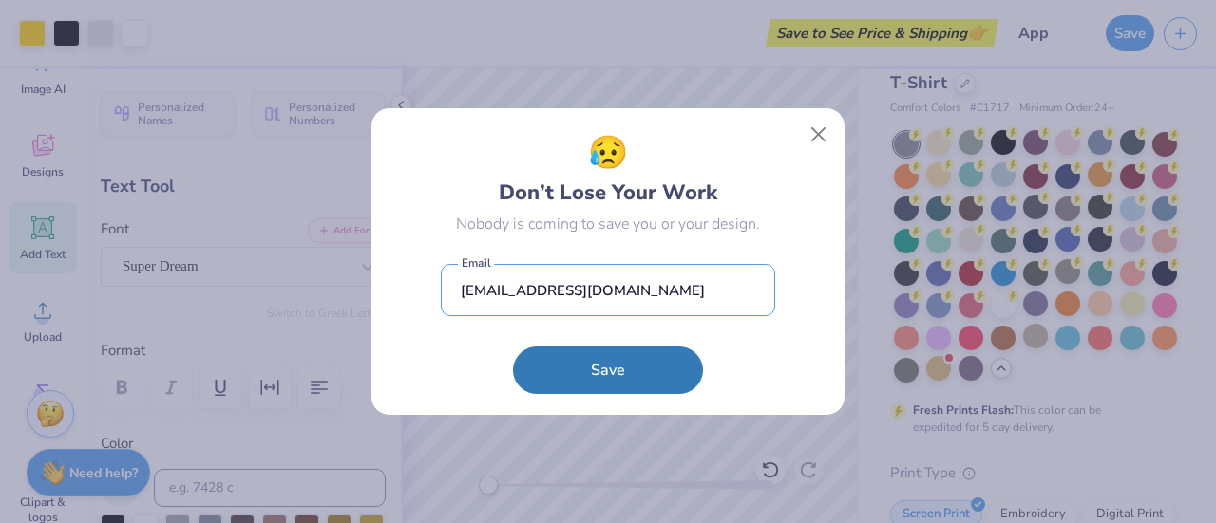
drag, startPoint x: 693, startPoint y: 295, endPoint x: 381, endPoint y: 301, distance: 312.5
click at [381, 301] on div "😥 Don’t Lose Your Work Nobody is coming to save you or your design. [EMAIL_ADDR…" at bounding box center [607, 262] width 473 height 308
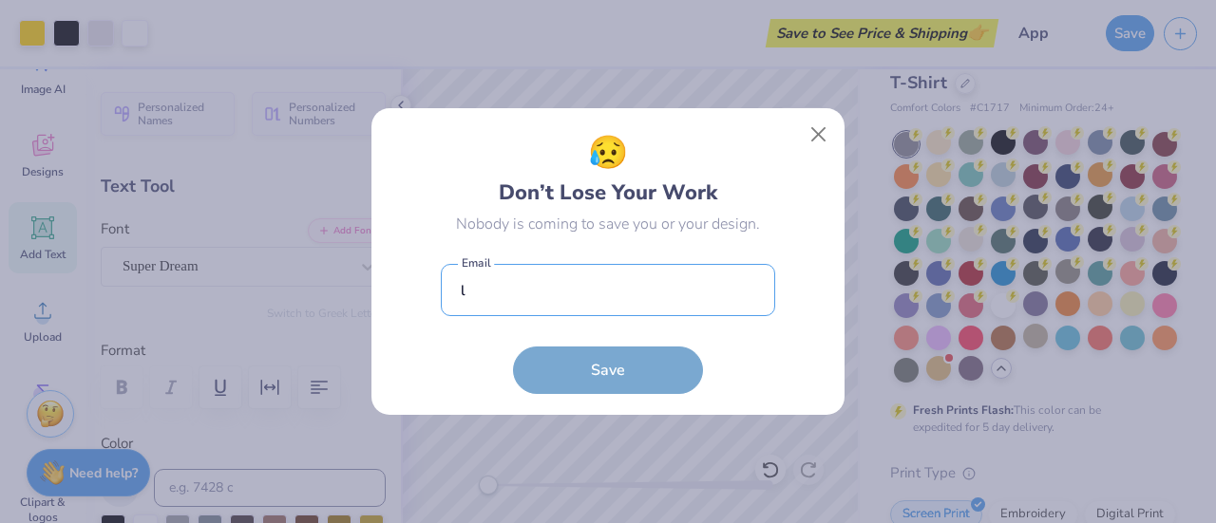
type input "[EMAIL_ADDRESS][DOMAIN_NAME]"
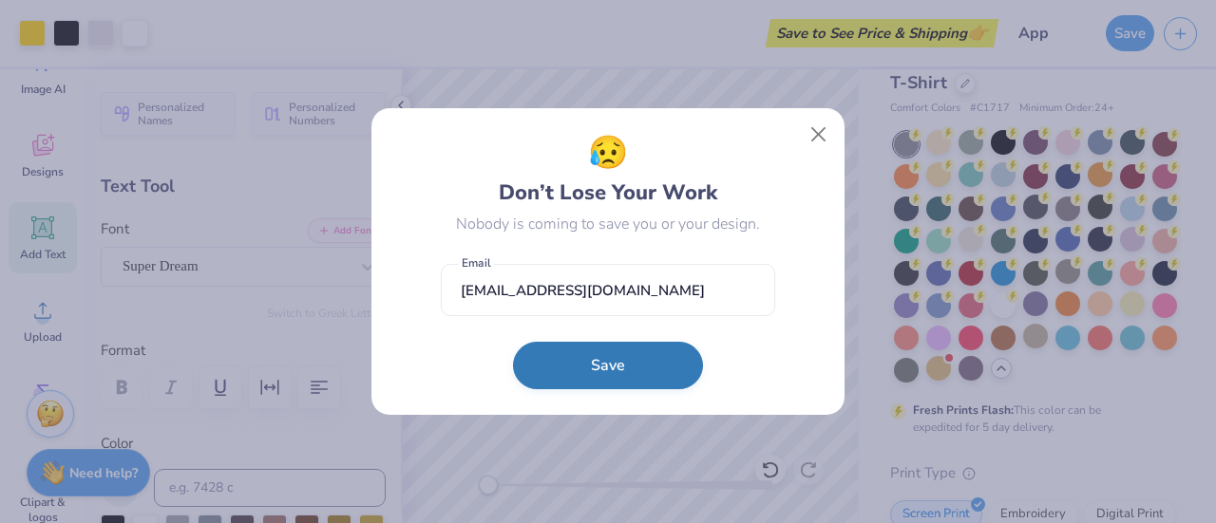
click at [555, 374] on button "Save" at bounding box center [608, 365] width 190 height 47
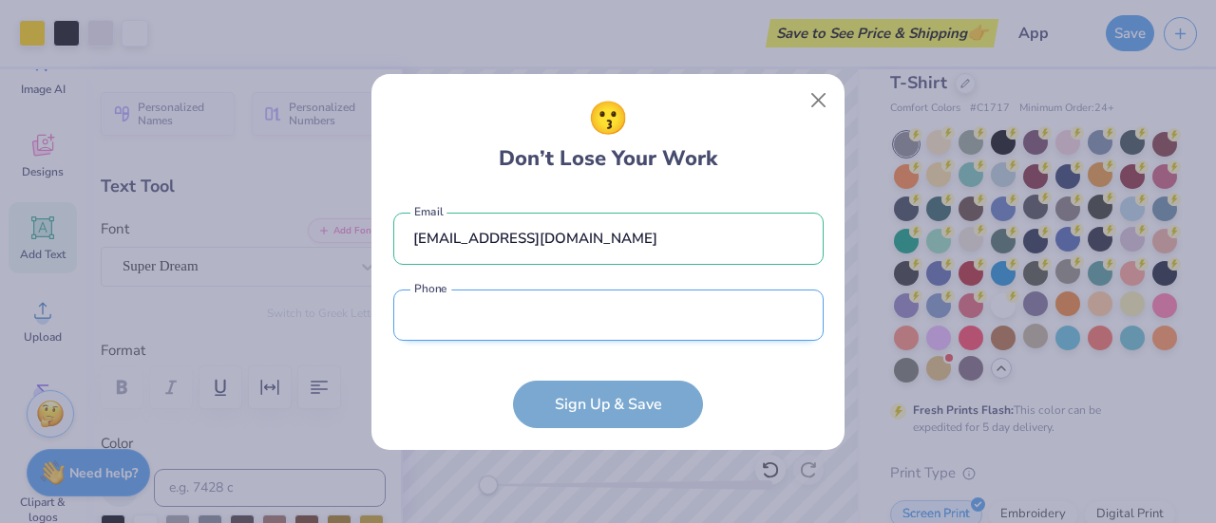
click at [649, 330] on input "tel" at bounding box center [608, 316] width 430 height 52
type input "[PHONE_NUMBER]"
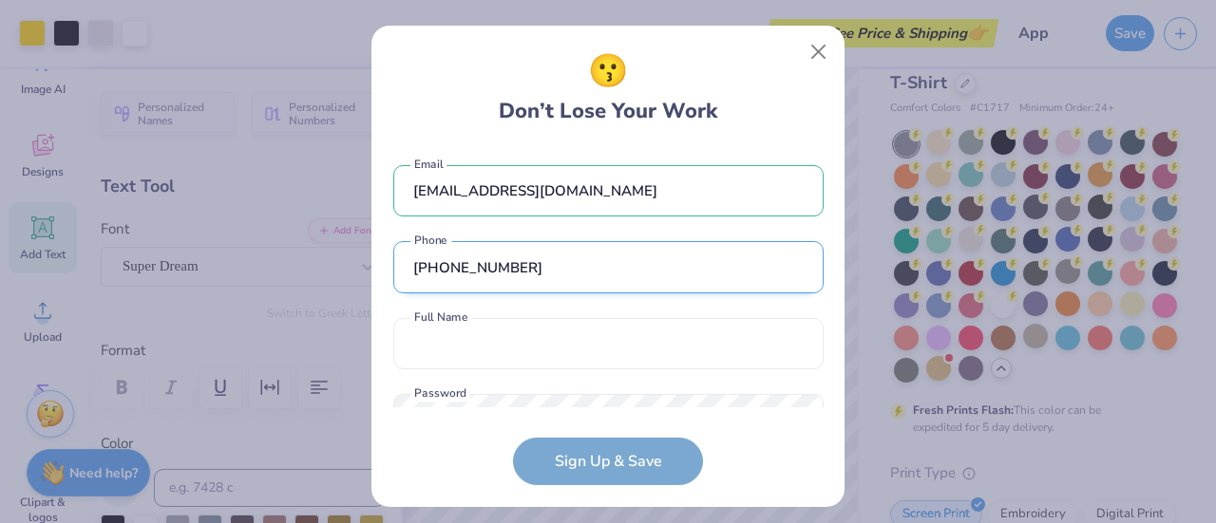
scroll to position [71, 0]
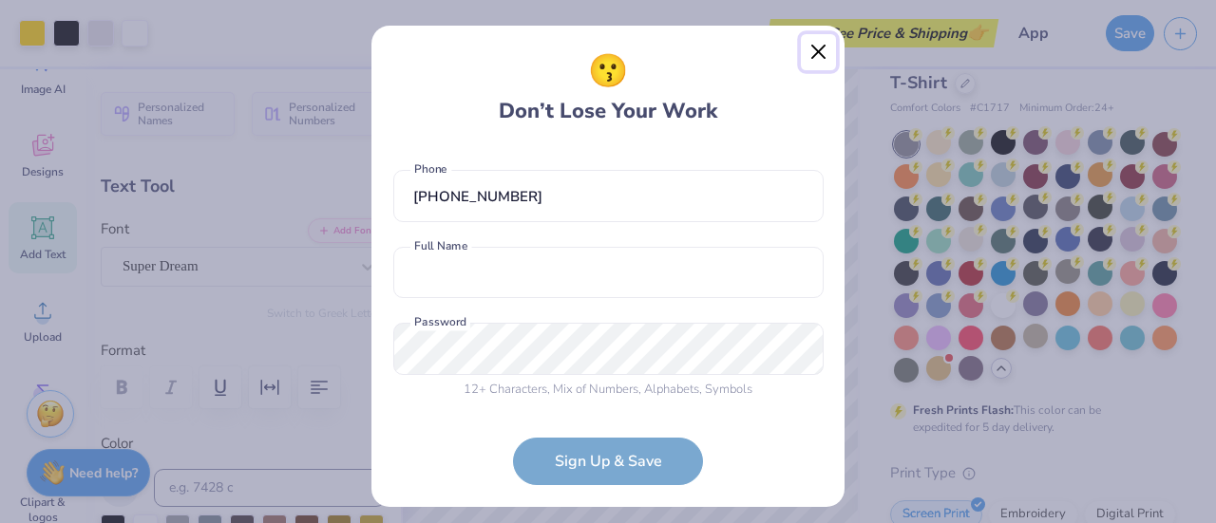
click at [822, 45] on button "Close" at bounding box center [819, 52] width 36 height 36
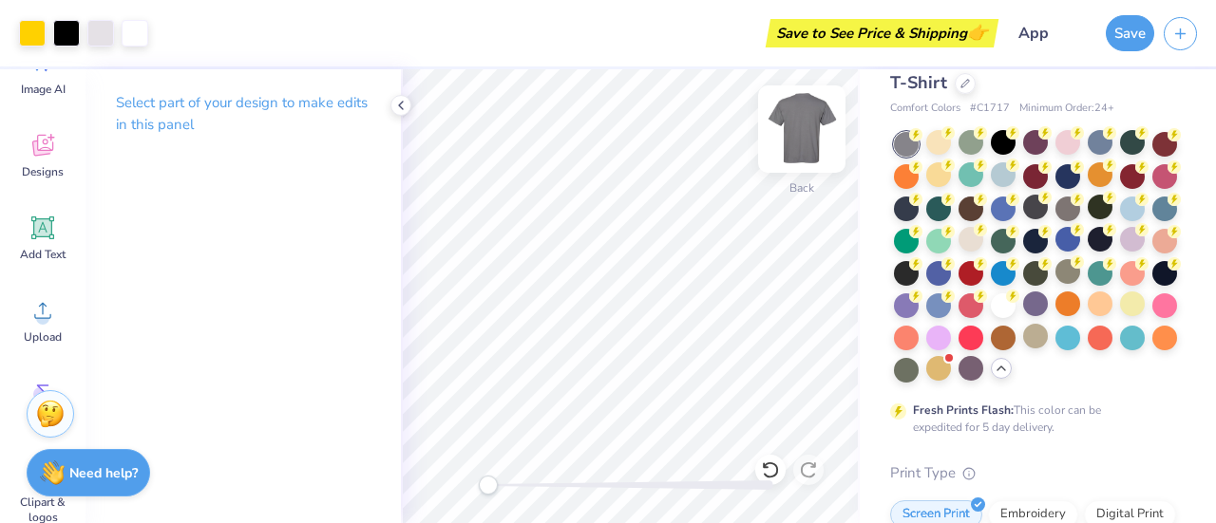
click at [806, 138] on img at bounding box center [802, 129] width 76 height 76
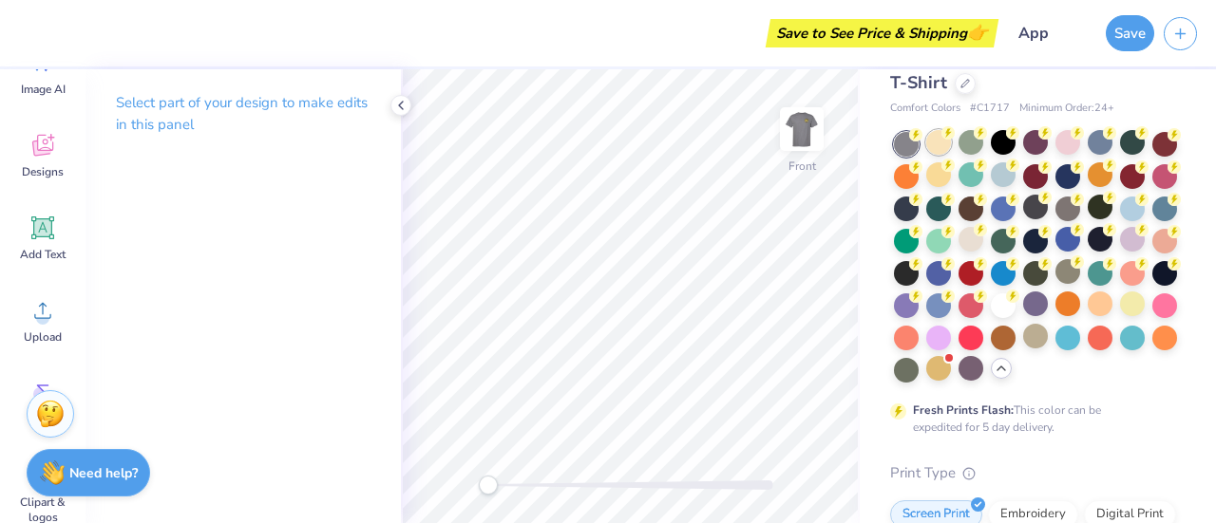
click at [940, 149] on div at bounding box center [938, 142] width 25 height 25
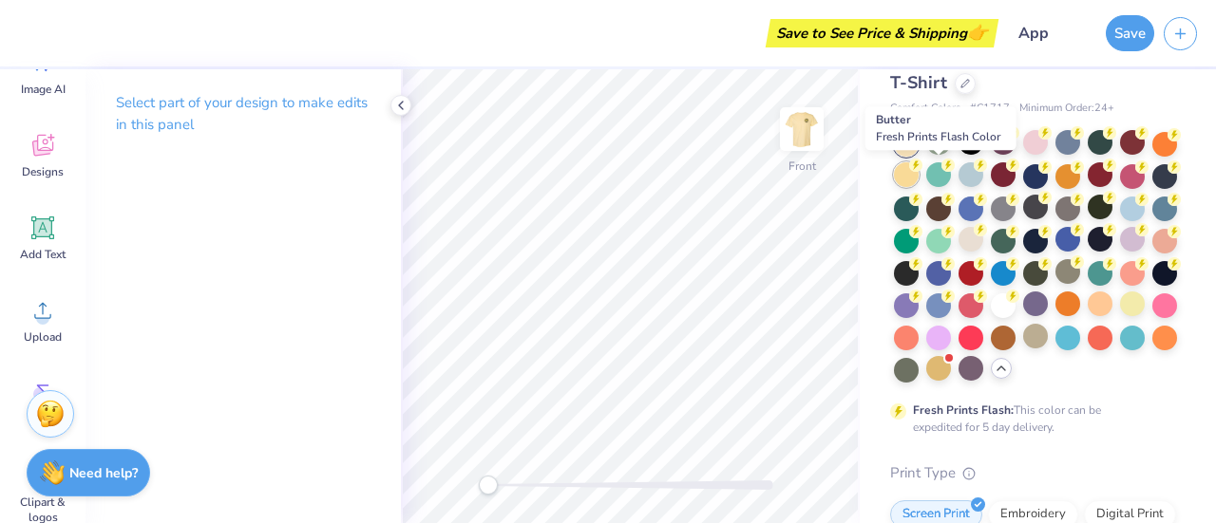
click at [918, 179] on div at bounding box center [906, 174] width 25 height 25
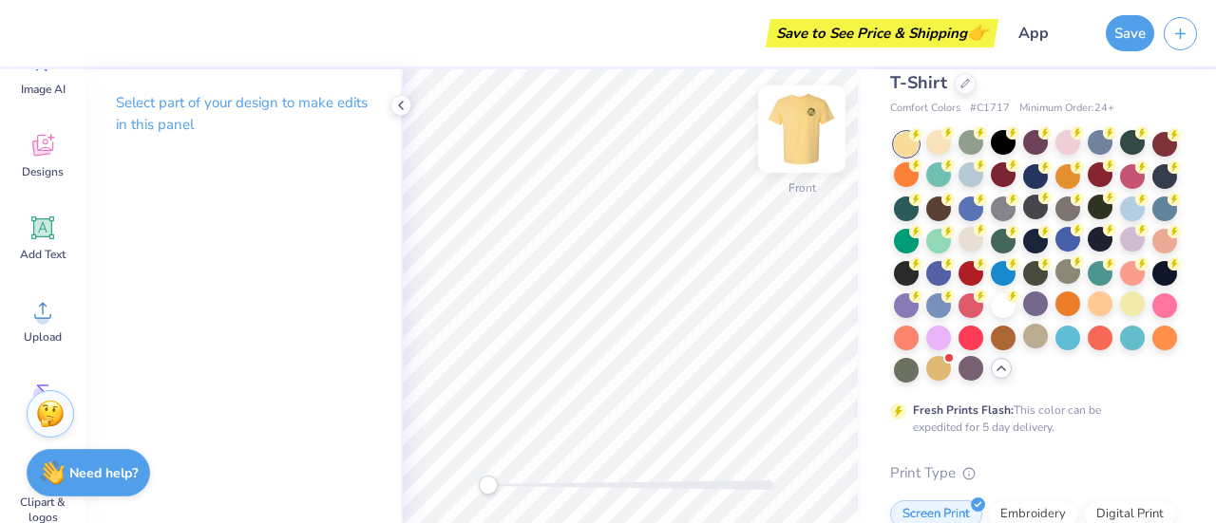
click at [805, 125] on img at bounding box center [802, 129] width 76 height 76
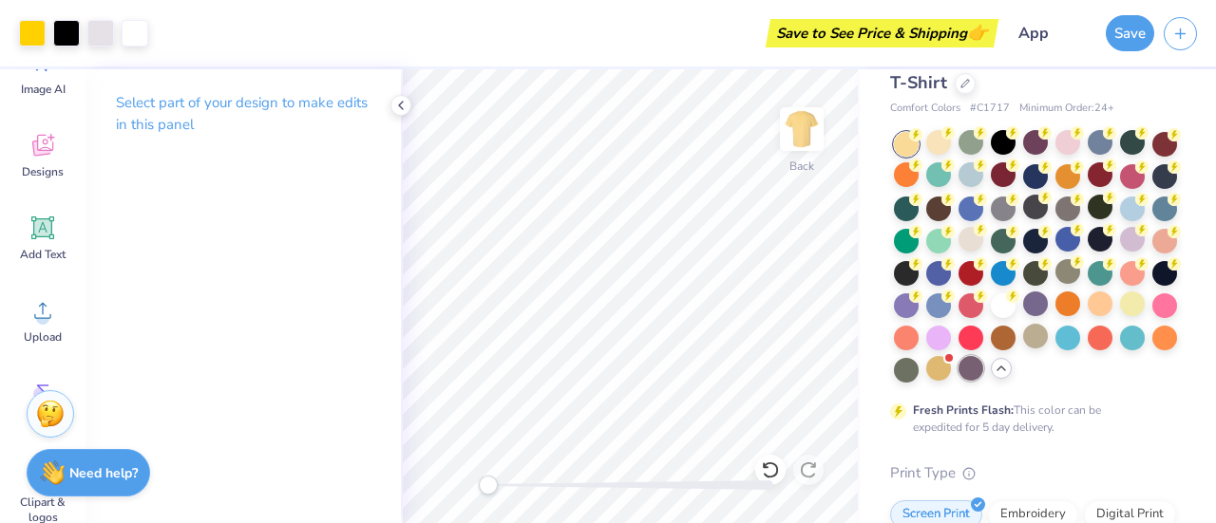
click at [958, 381] on div at bounding box center [970, 368] width 25 height 25
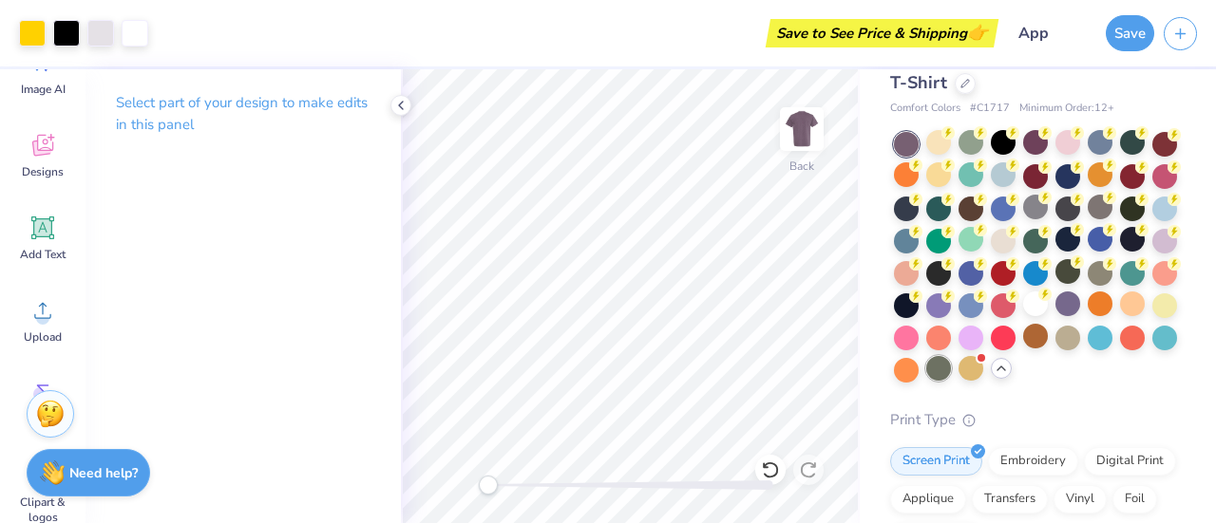
click at [926, 381] on div at bounding box center [938, 368] width 25 height 25
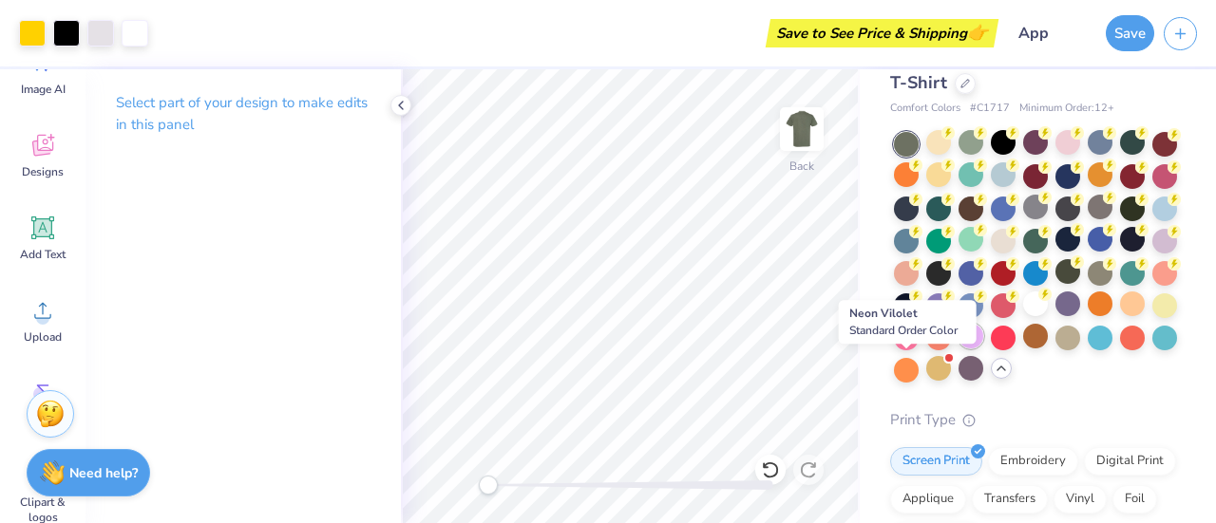
click at [958, 349] on div at bounding box center [970, 336] width 25 height 25
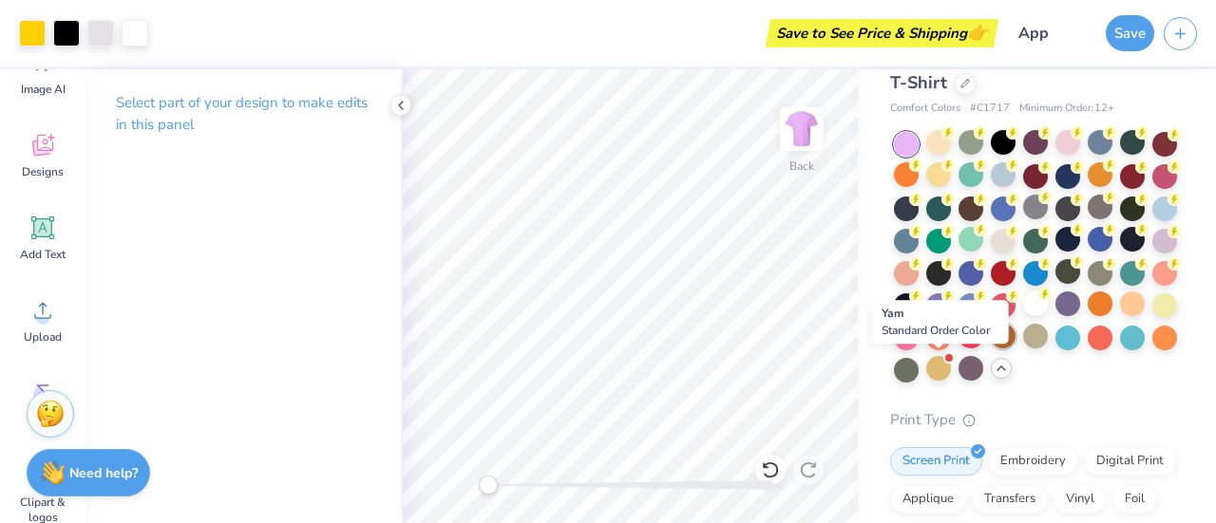
click at [990, 349] on div at bounding box center [1002, 336] width 25 height 25
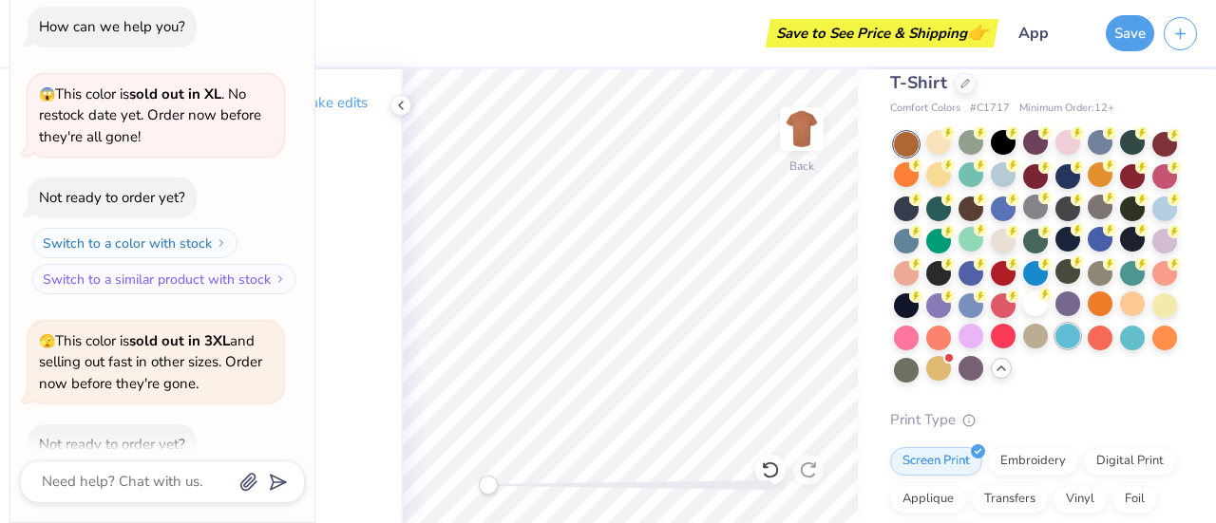
scroll to position [644, 0]
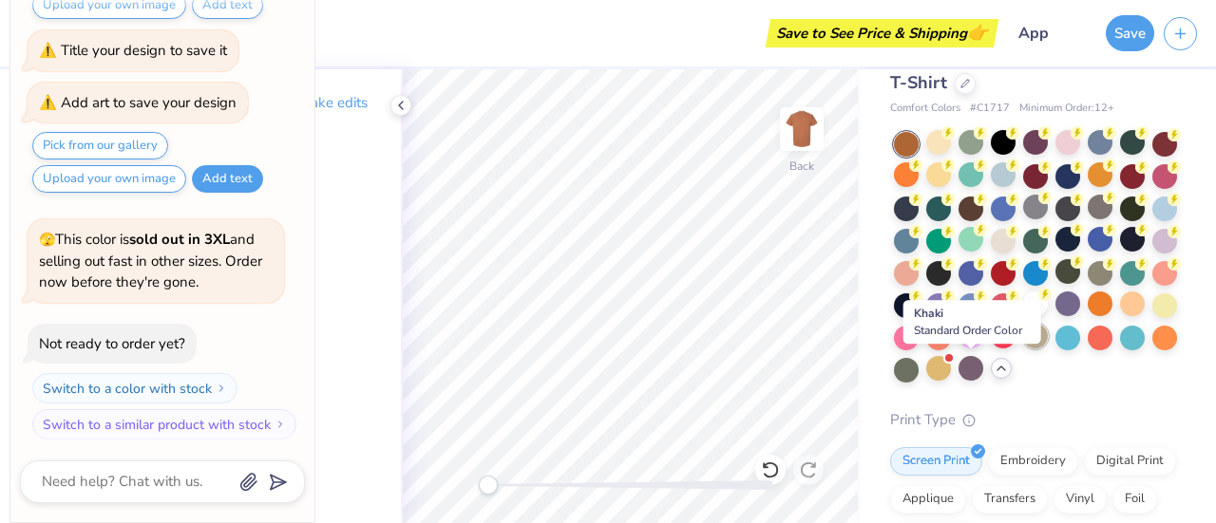
click at [1023, 349] on div at bounding box center [1035, 336] width 25 height 25
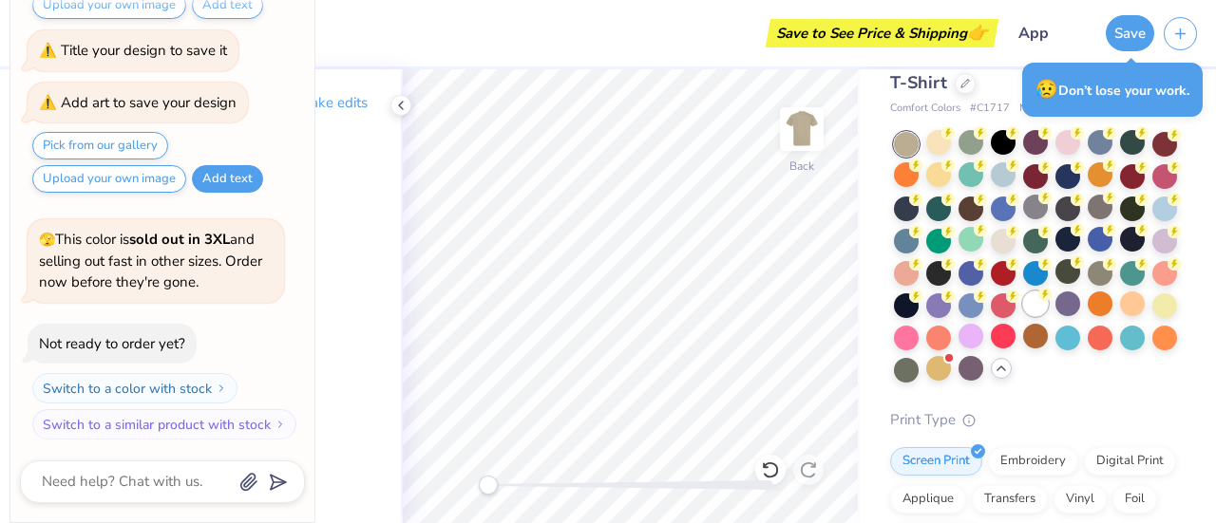
click at [1023, 316] on div at bounding box center [1035, 304] width 25 height 25
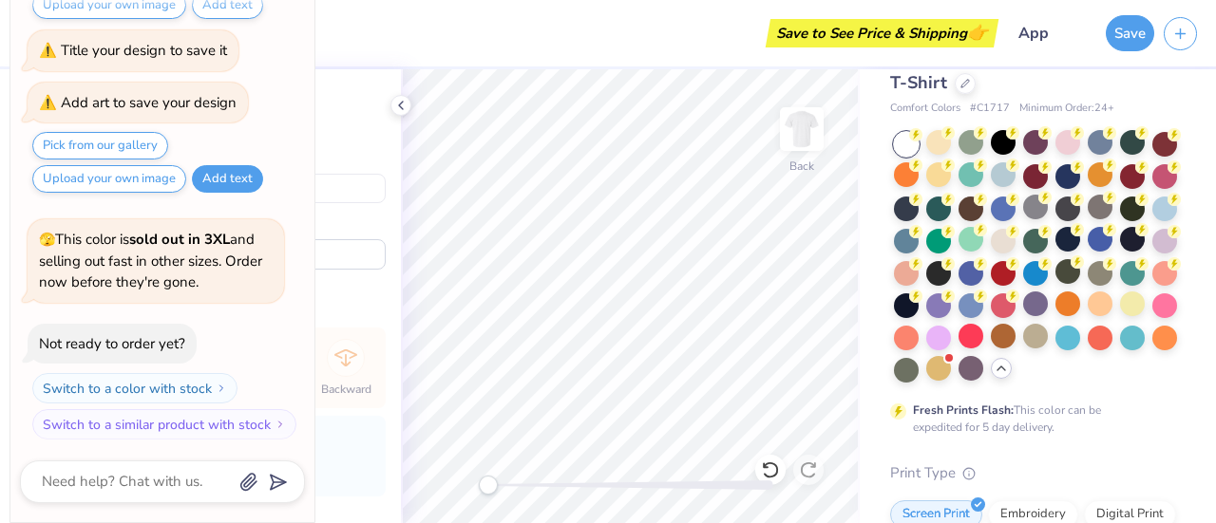
click at [806, 135] on img at bounding box center [802, 129] width 76 height 76
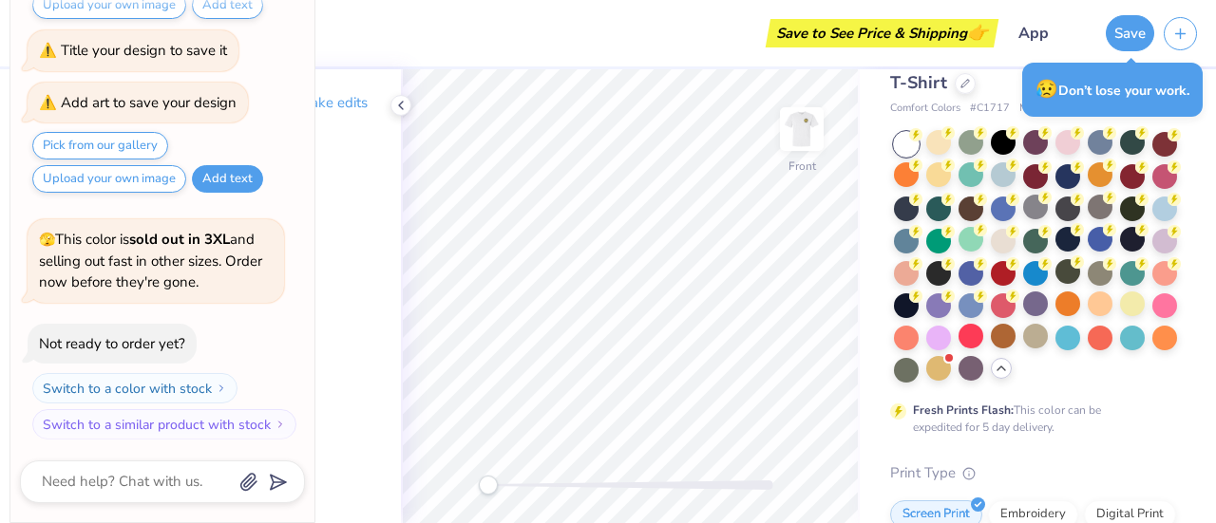
type textarea "x"
